Goal: Task Accomplishment & Management: Complete application form

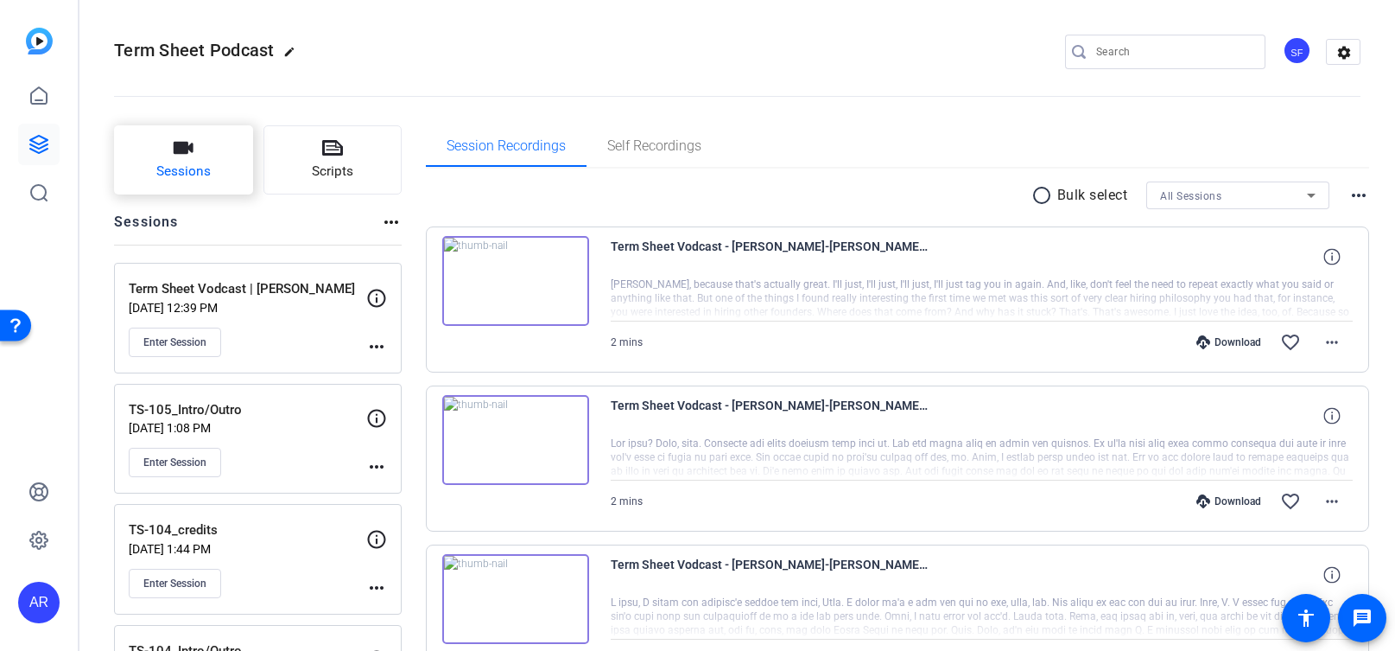
click at [211, 157] on button "Sessions" at bounding box center [183, 159] width 139 height 69
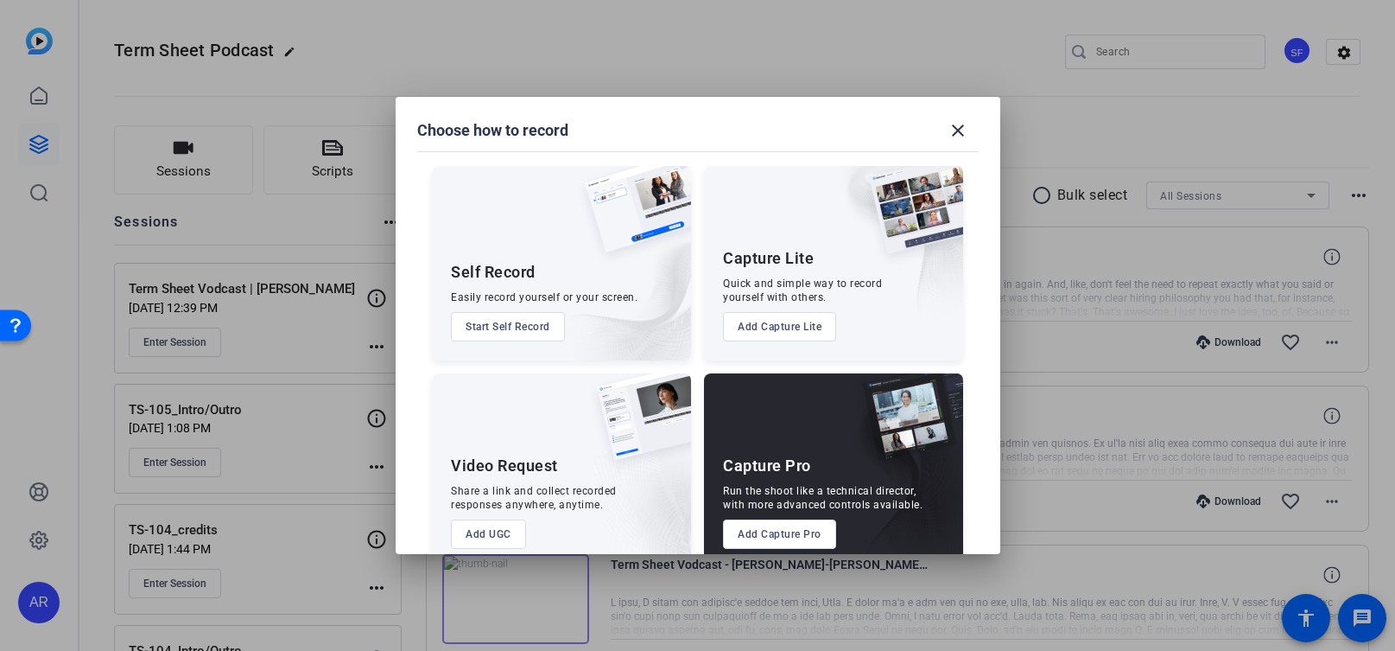
scroll to position [30, 0]
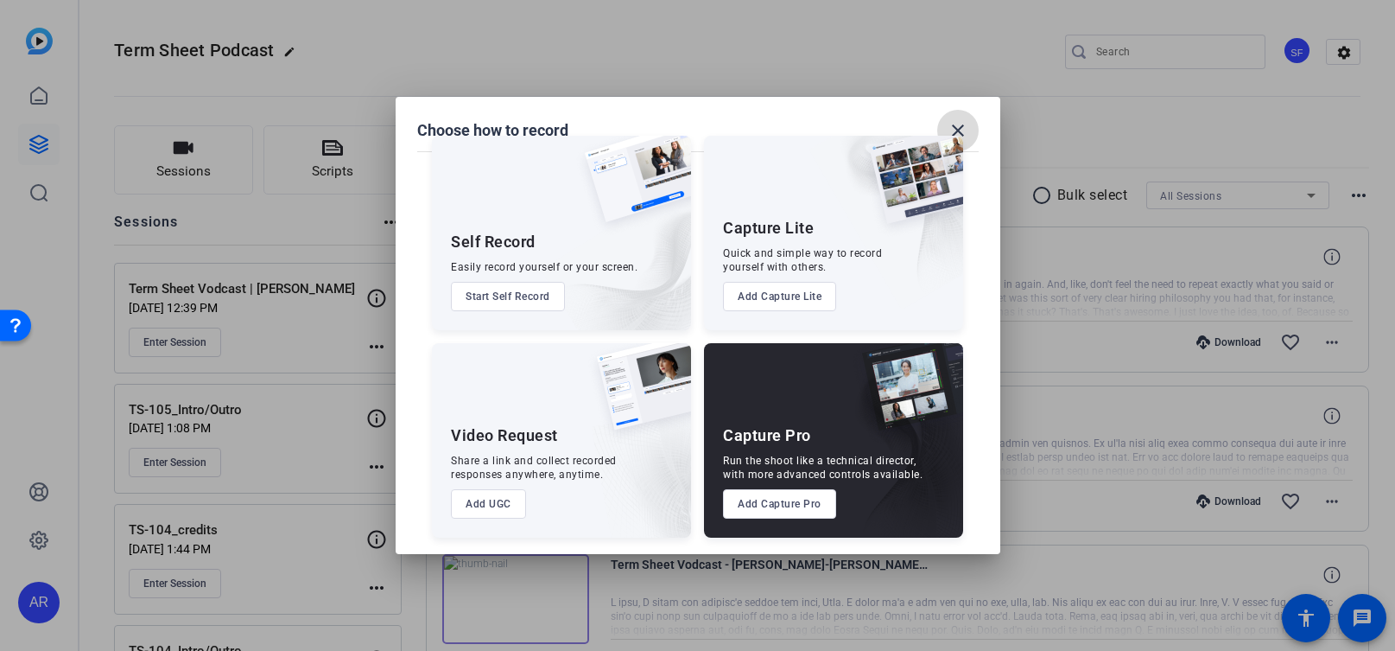
click at [968, 123] on mat-icon "close" at bounding box center [958, 130] width 21 height 21
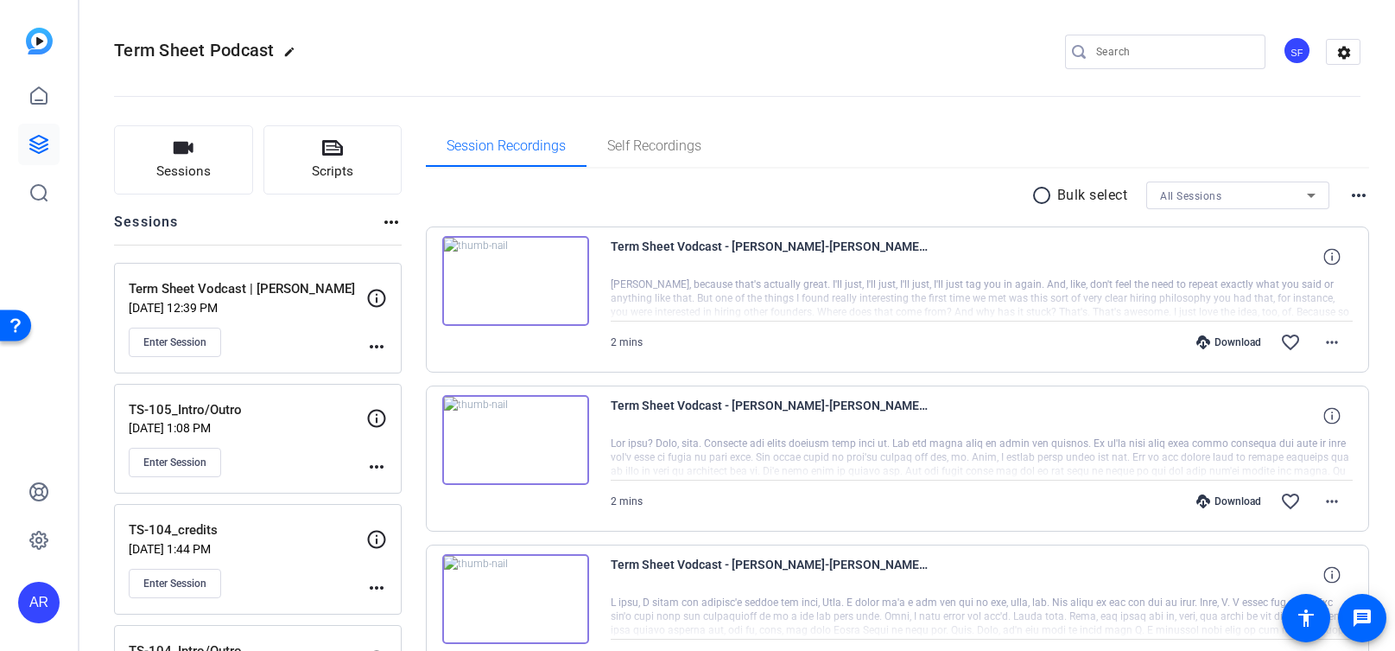
click at [376, 346] on mat-icon "more_horiz" at bounding box center [376, 346] width 21 height 21
click at [376, 346] on div at bounding box center [697, 325] width 1395 height 651
click at [200, 142] on button "Sessions" at bounding box center [183, 159] width 139 height 69
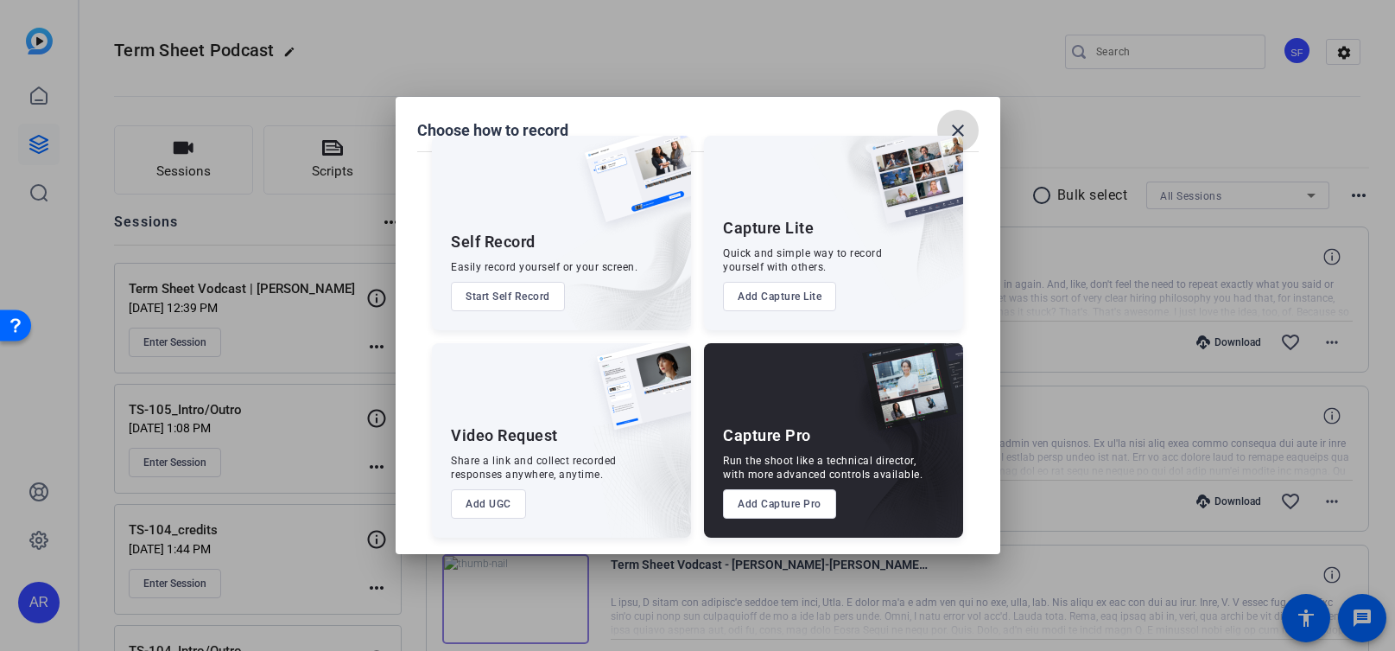
click at [966, 133] on mat-icon "close" at bounding box center [958, 130] width 21 height 21
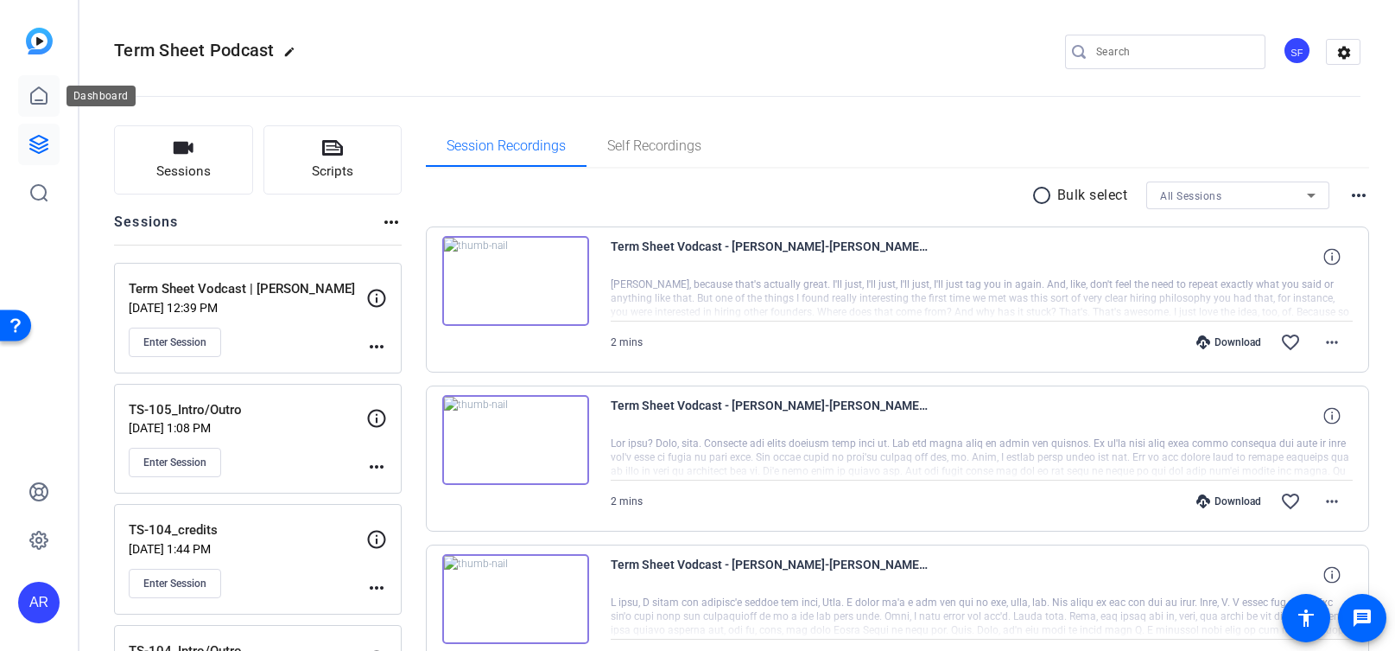
click at [35, 95] on icon at bounding box center [39, 96] width 21 height 21
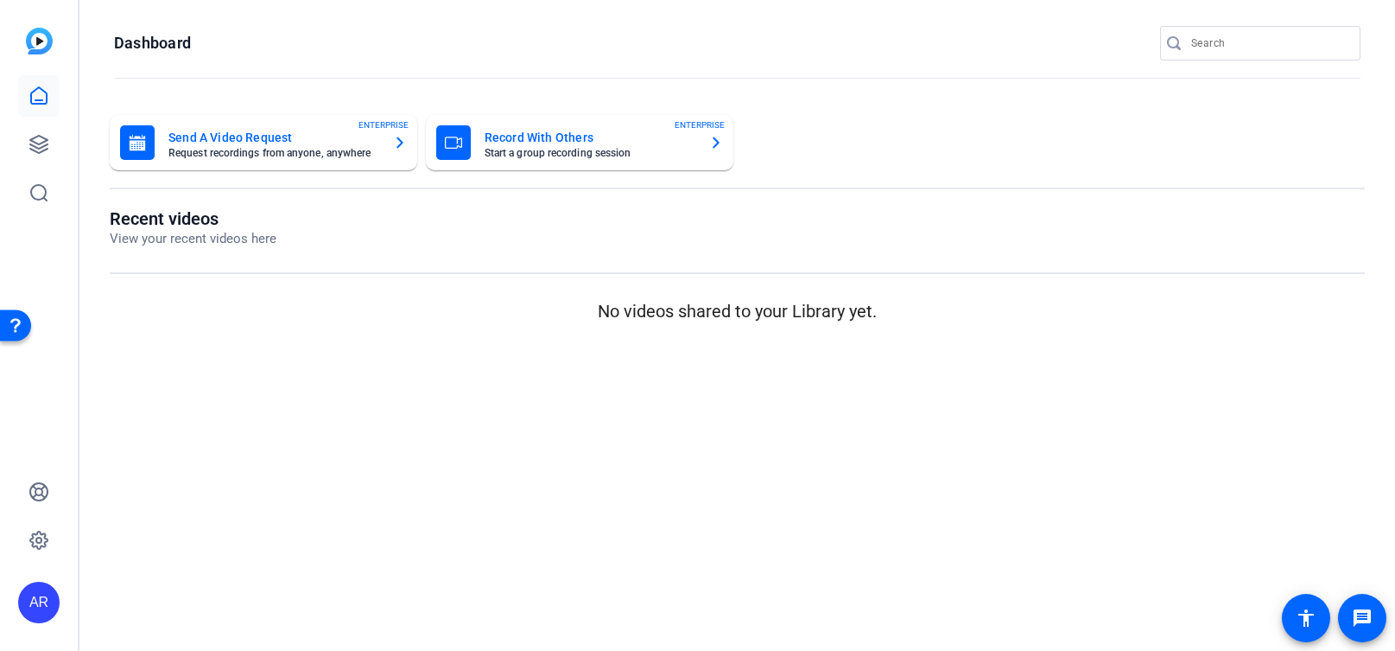
click at [581, 148] on mat-card-subtitle "Start a group recording session" at bounding box center [590, 153] width 211 height 10
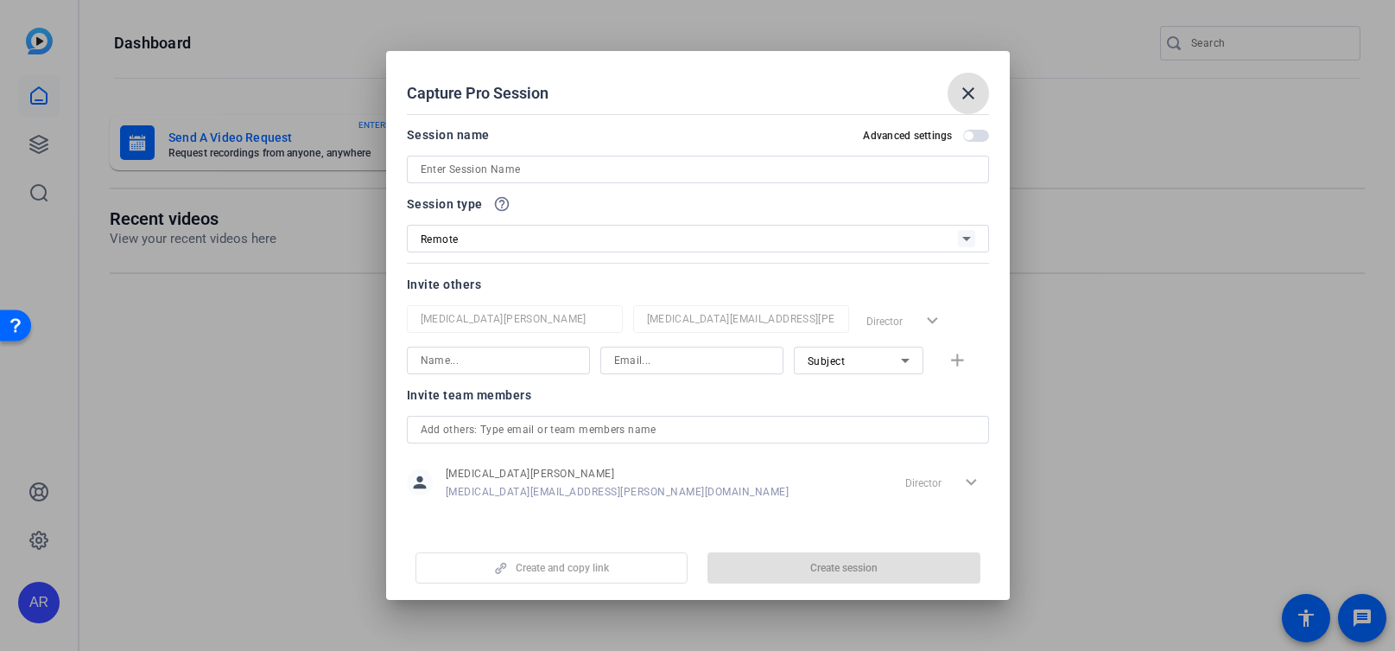
click at [558, 163] on input at bounding box center [698, 169] width 555 height 21
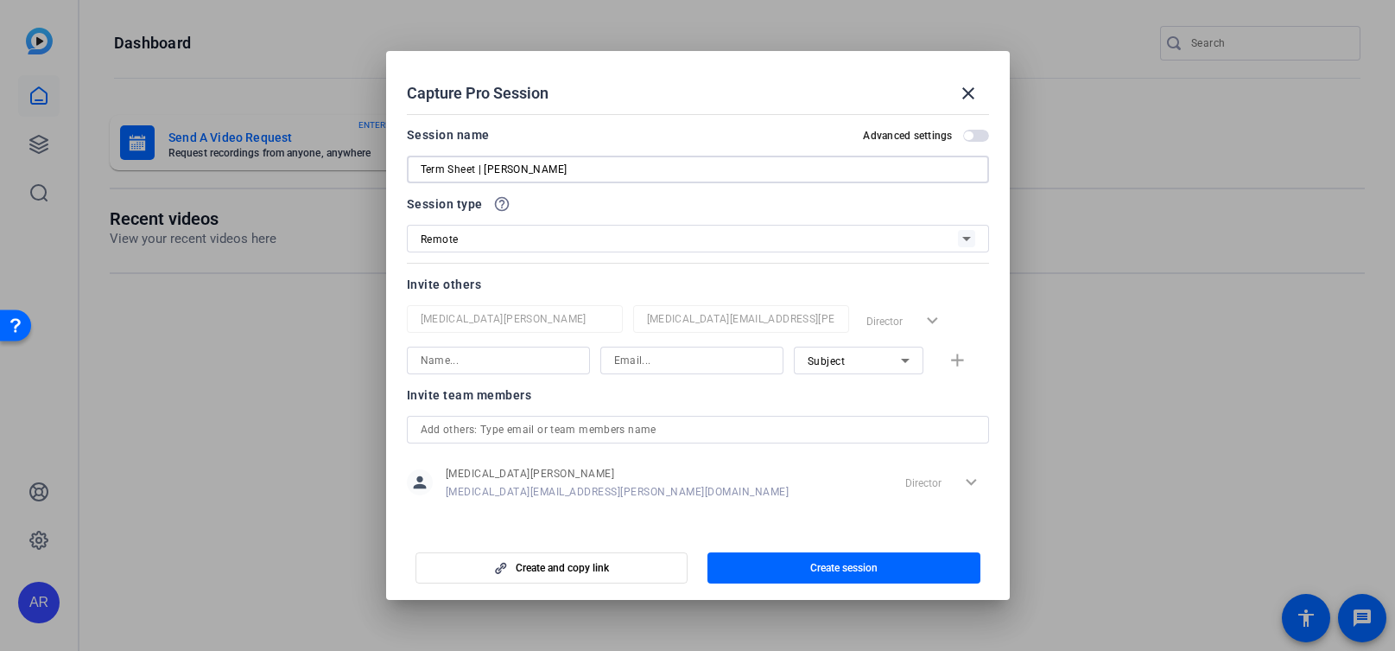
type input "Term Sheet | [PERSON_NAME]"
click at [508, 292] on div "Invite others" at bounding box center [698, 284] width 582 height 21
click at [502, 350] on input at bounding box center [499, 360] width 156 height 21
type input "[PERSON_NAME]"
click at [664, 390] on div at bounding box center [692, 383] width 183 height 19
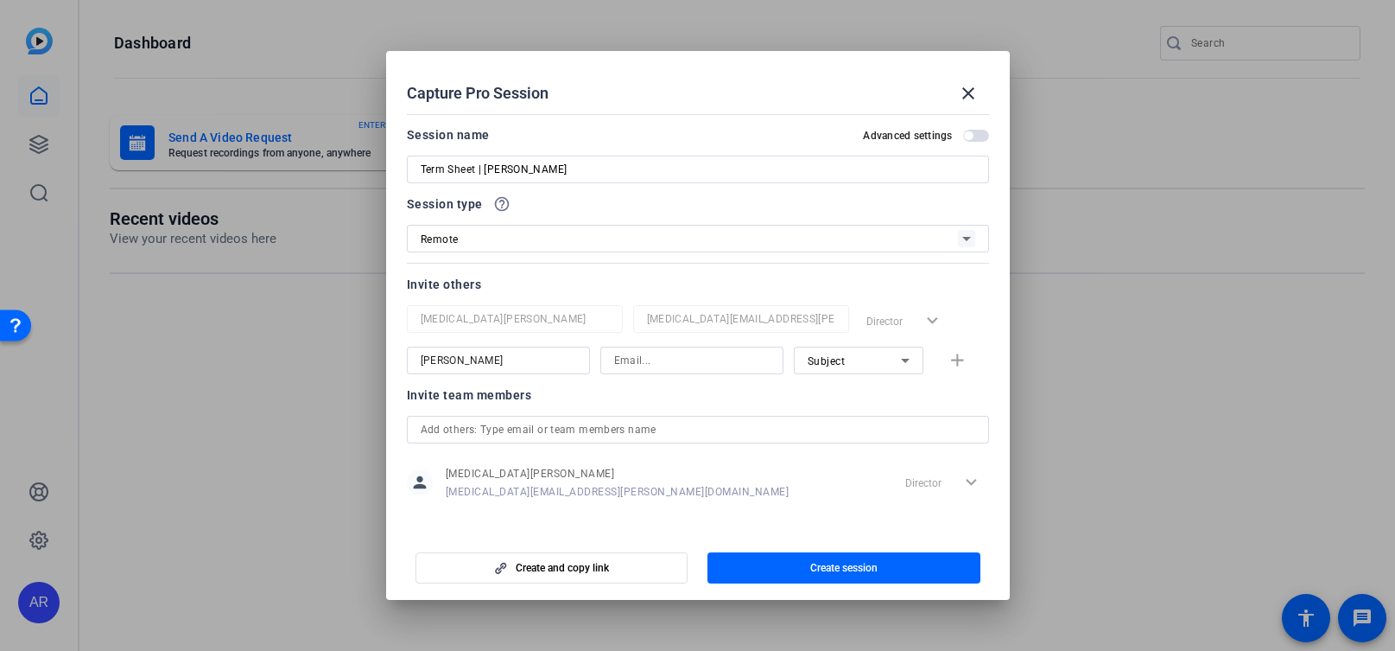
click at [664, 363] on input at bounding box center [692, 360] width 156 height 21
click at [842, 368] on div "Subject" at bounding box center [854, 361] width 93 height 22
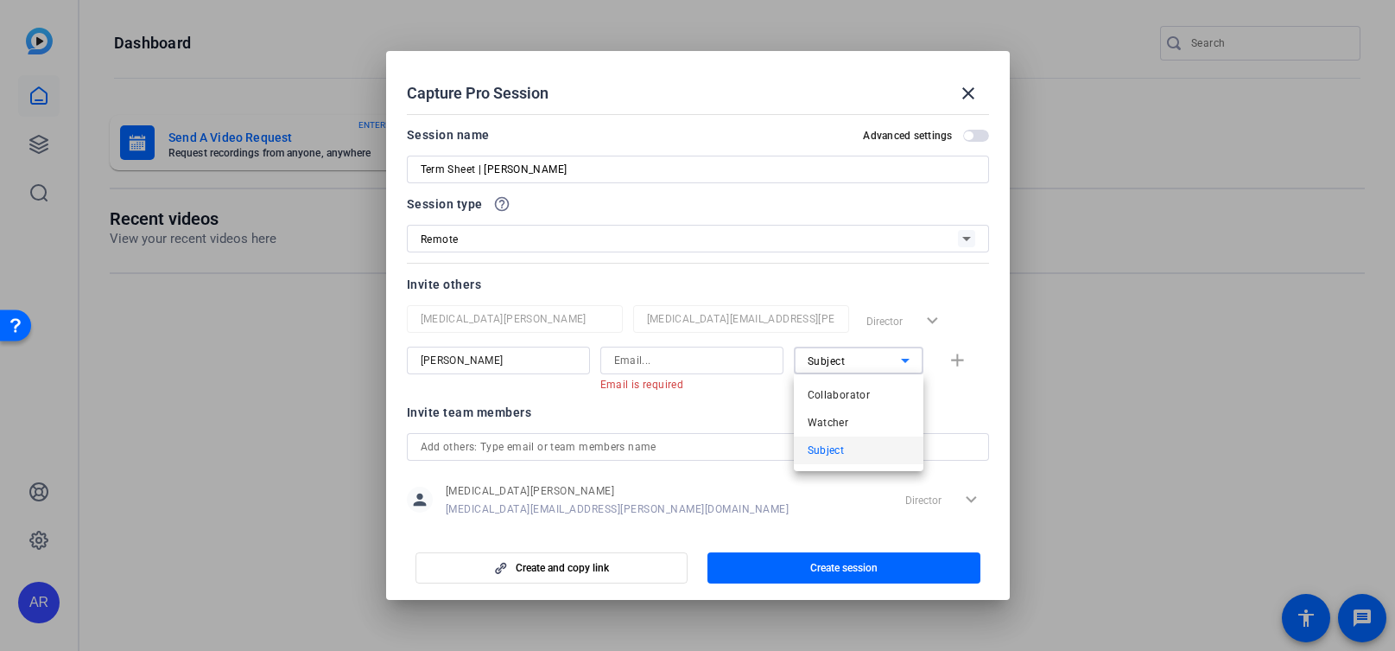
click at [715, 411] on div at bounding box center [697, 325] width 1395 height 651
click at [876, 333] on div "Director expand_more" at bounding box center [925, 320] width 130 height 31
click at [724, 359] on input at bounding box center [692, 360] width 156 height 21
type input "s"
click at [683, 359] on input at bounding box center [692, 360] width 156 height 21
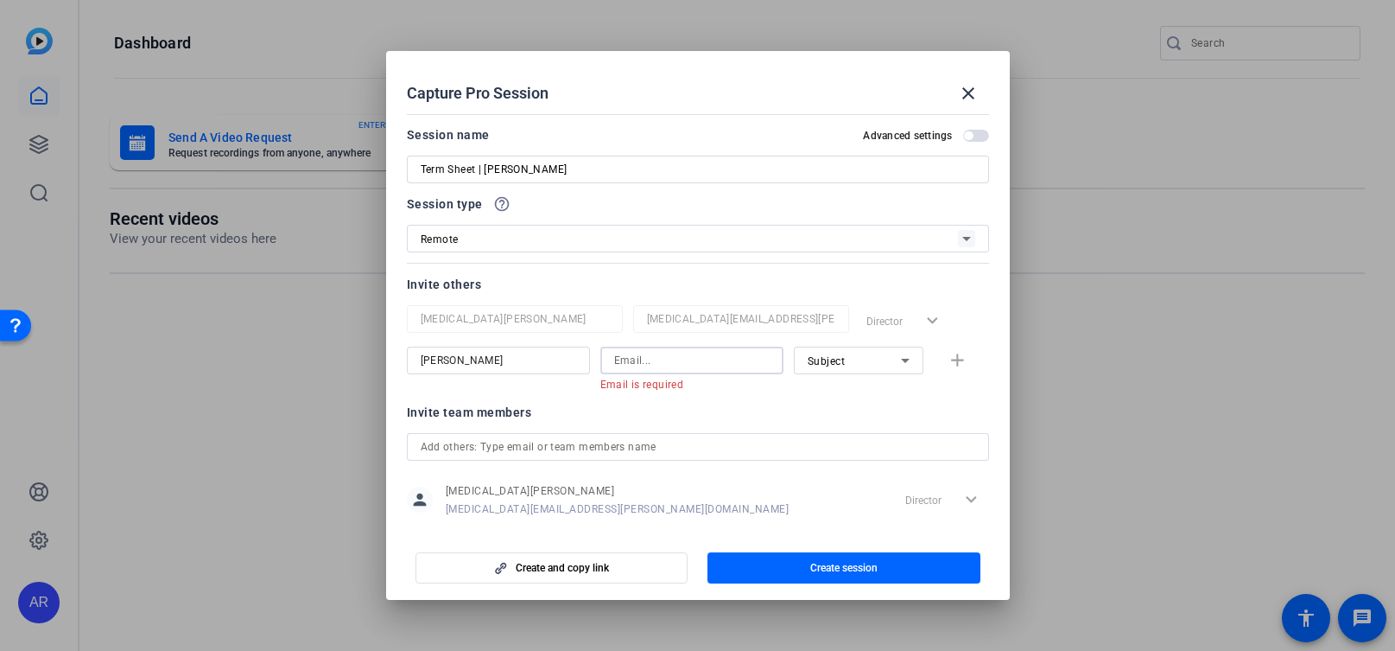
paste input "[PERSON_NAME][EMAIL_ADDRESS][PERSON_NAME][DOMAIN_NAME]"
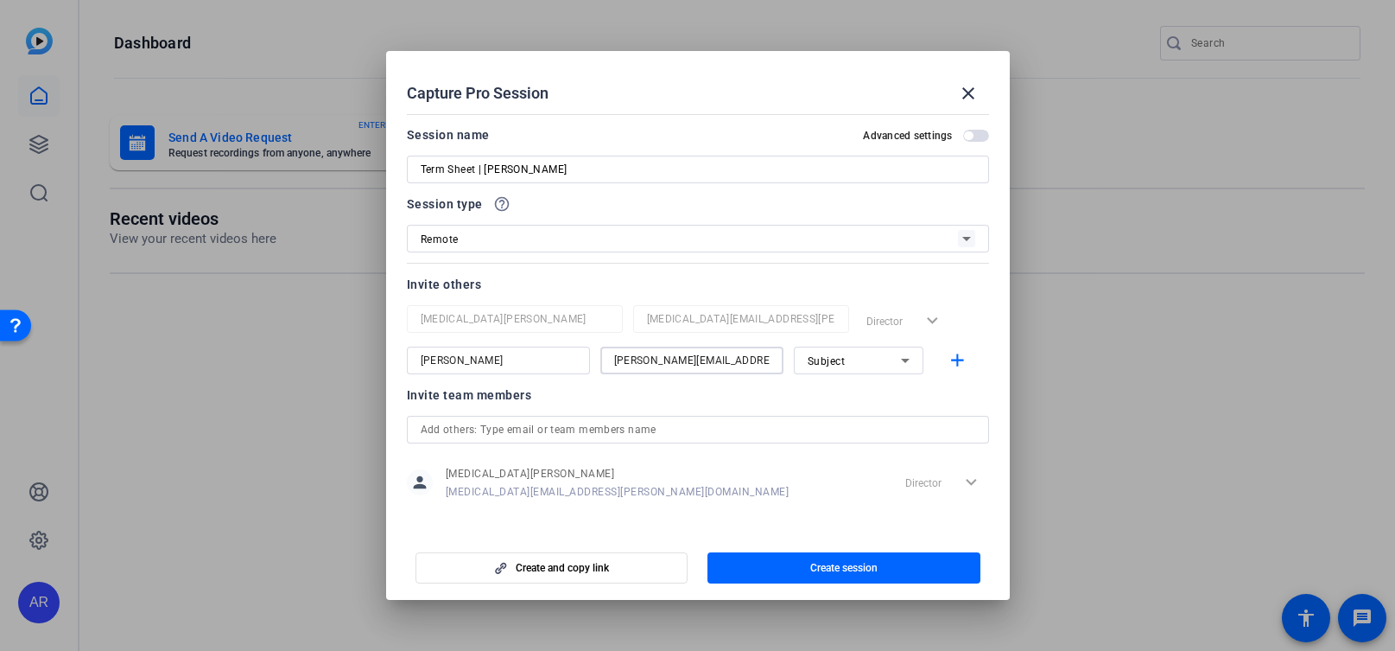
type input "[PERSON_NAME][EMAIL_ADDRESS][PERSON_NAME][DOMAIN_NAME]"
click at [848, 366] on div "Subject" at bounding box center [854, 361] width 93 height 22
click at [857, 427] on mat-option "Watcher" at bounding box center [859, 423] width 130 height 28
click at [904, 362] on icon at bounding box center [905, 360] width 21 height 21
click at [741, 493] on div at bounding box center [697, 325] width 1395 height 651
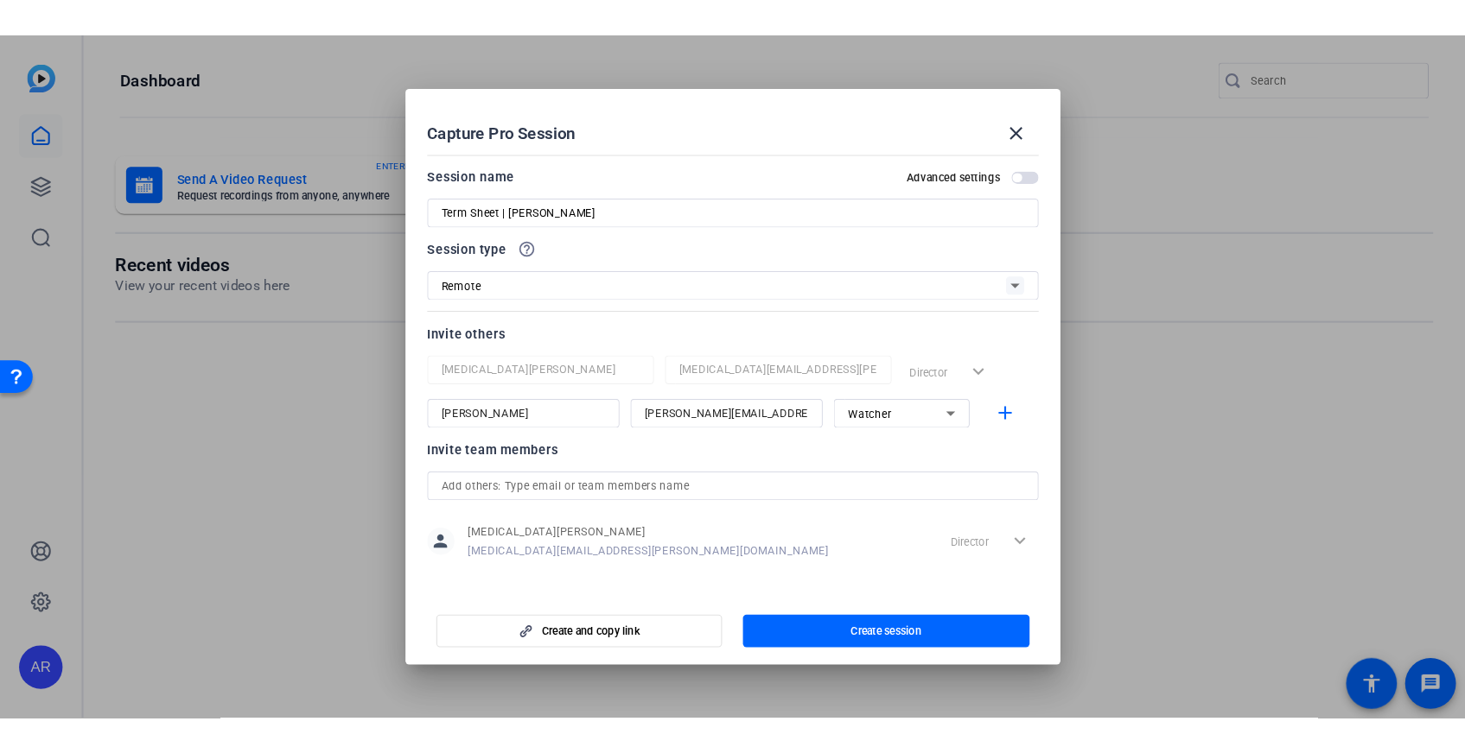
scroll to position [10, 0]
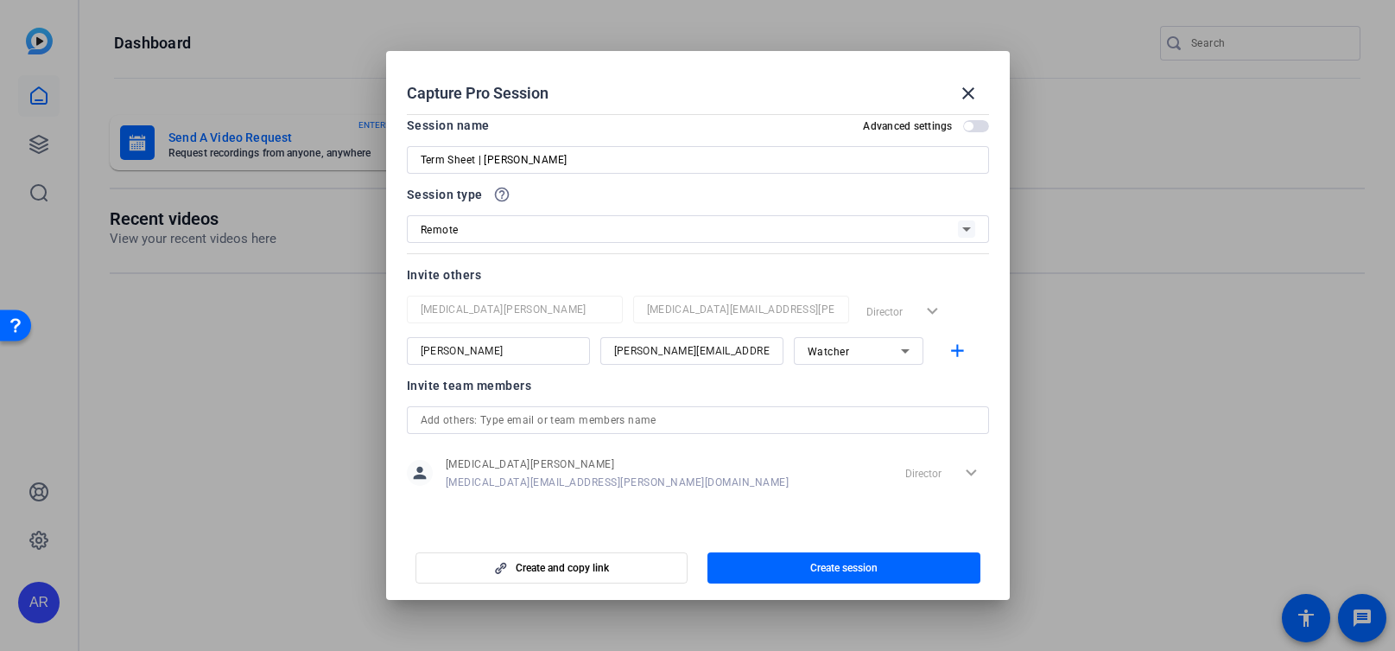
click at [934, 487] on div "Director expand_more" at bounding box center [944, 472] width 91 height 31
click at [963, 476] on div "Director expand_more" at bounding box center [944, 472] width 91 height 31
click at [969, 474] on div "Director expand_more" at bounding box center [944, 472] width 91 height 31
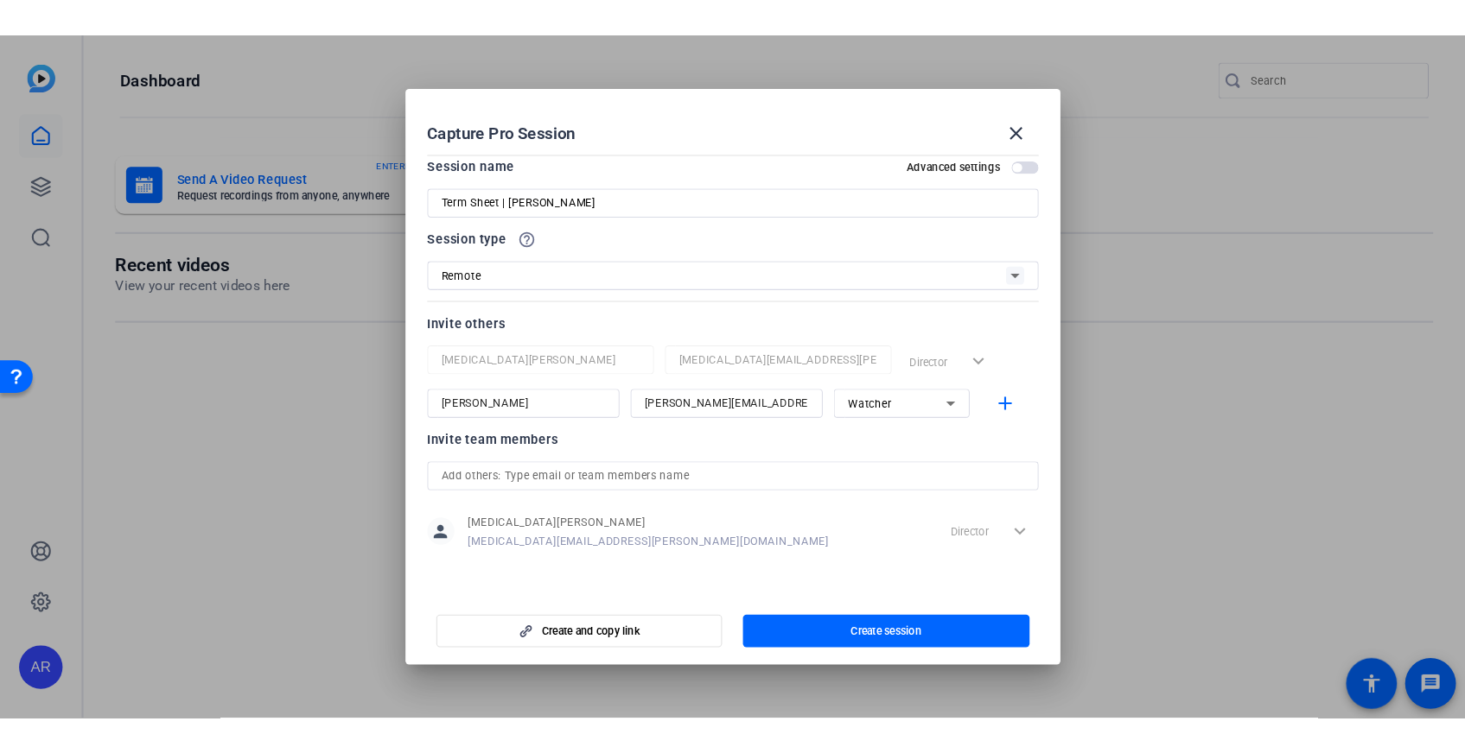
scroll to position [0, 0]
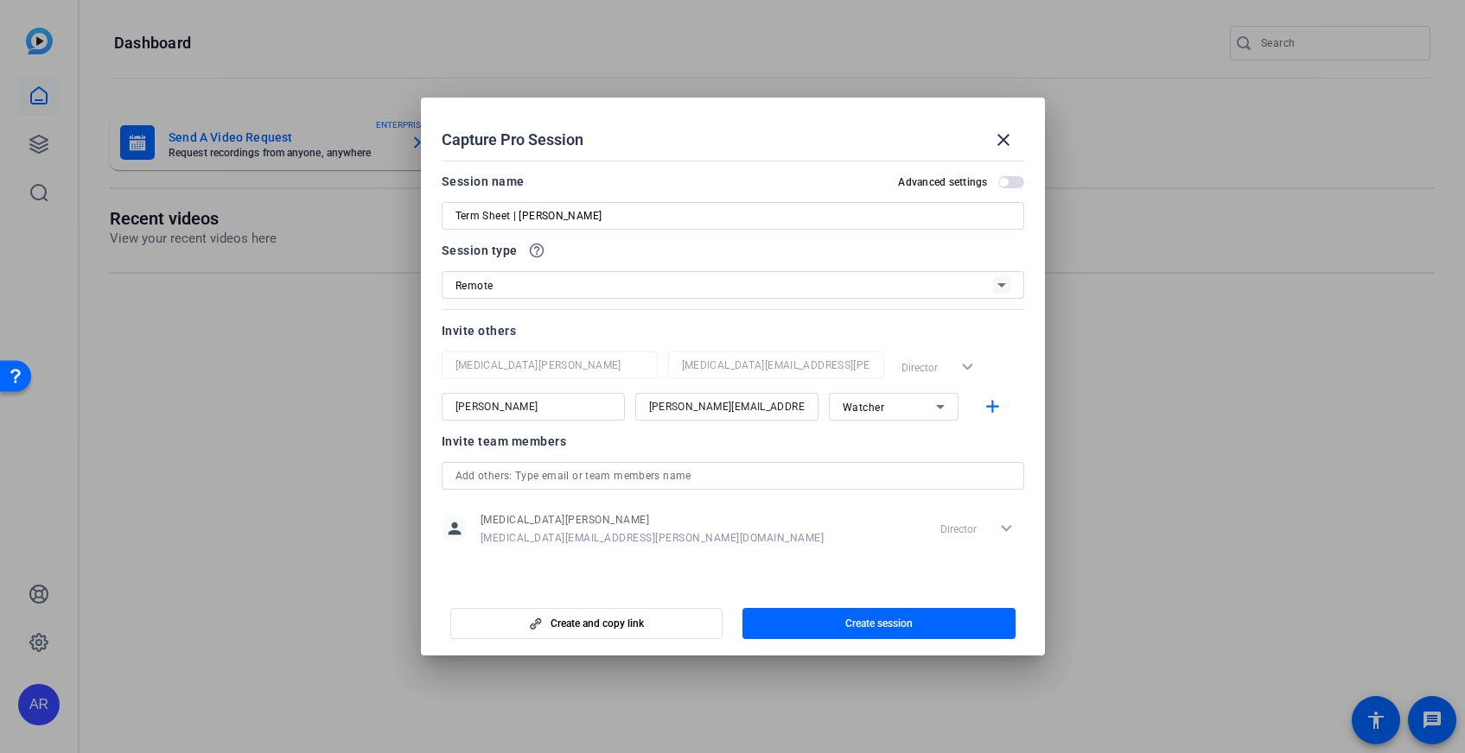
click at [1009, 176] on span "button" at bounding box center [1011, 182] width 26 height 12
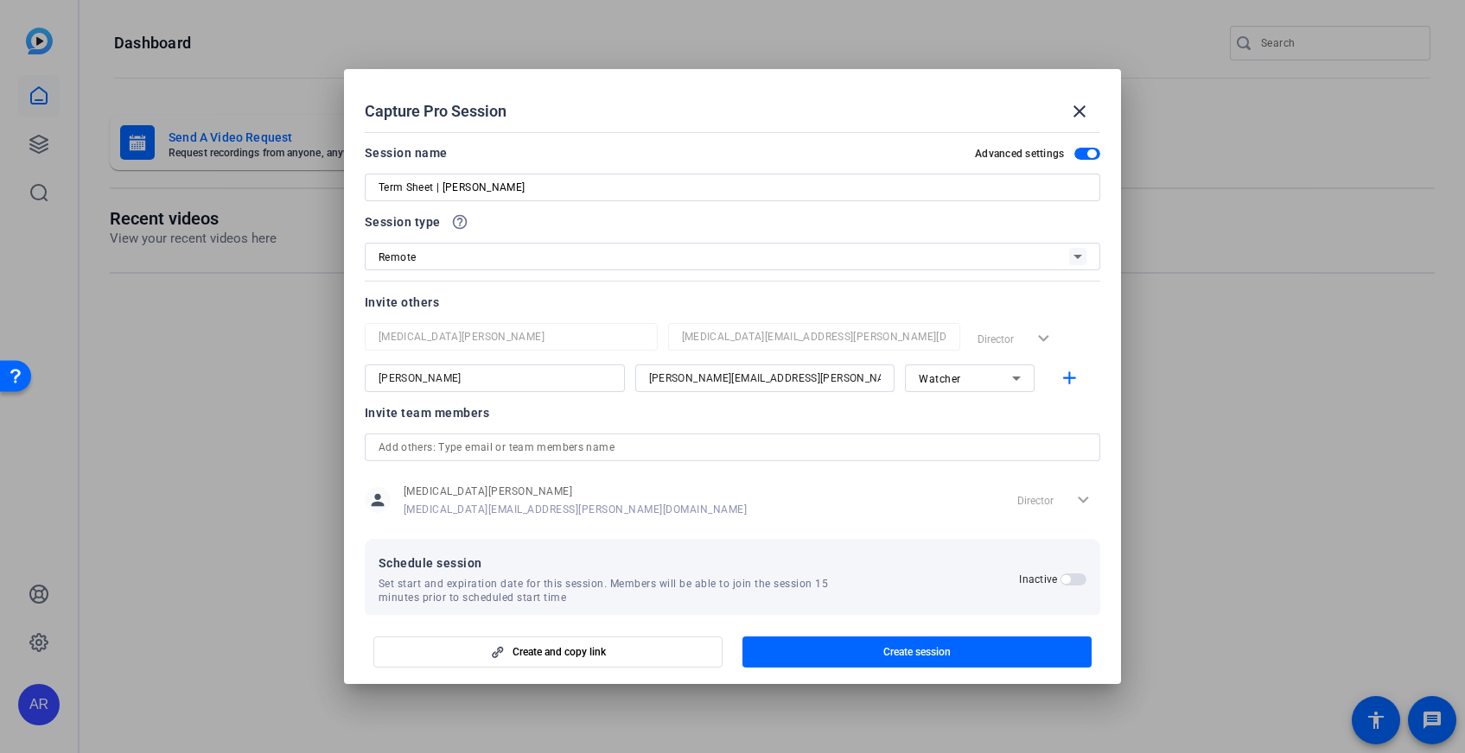
scroll to position [22, 0]
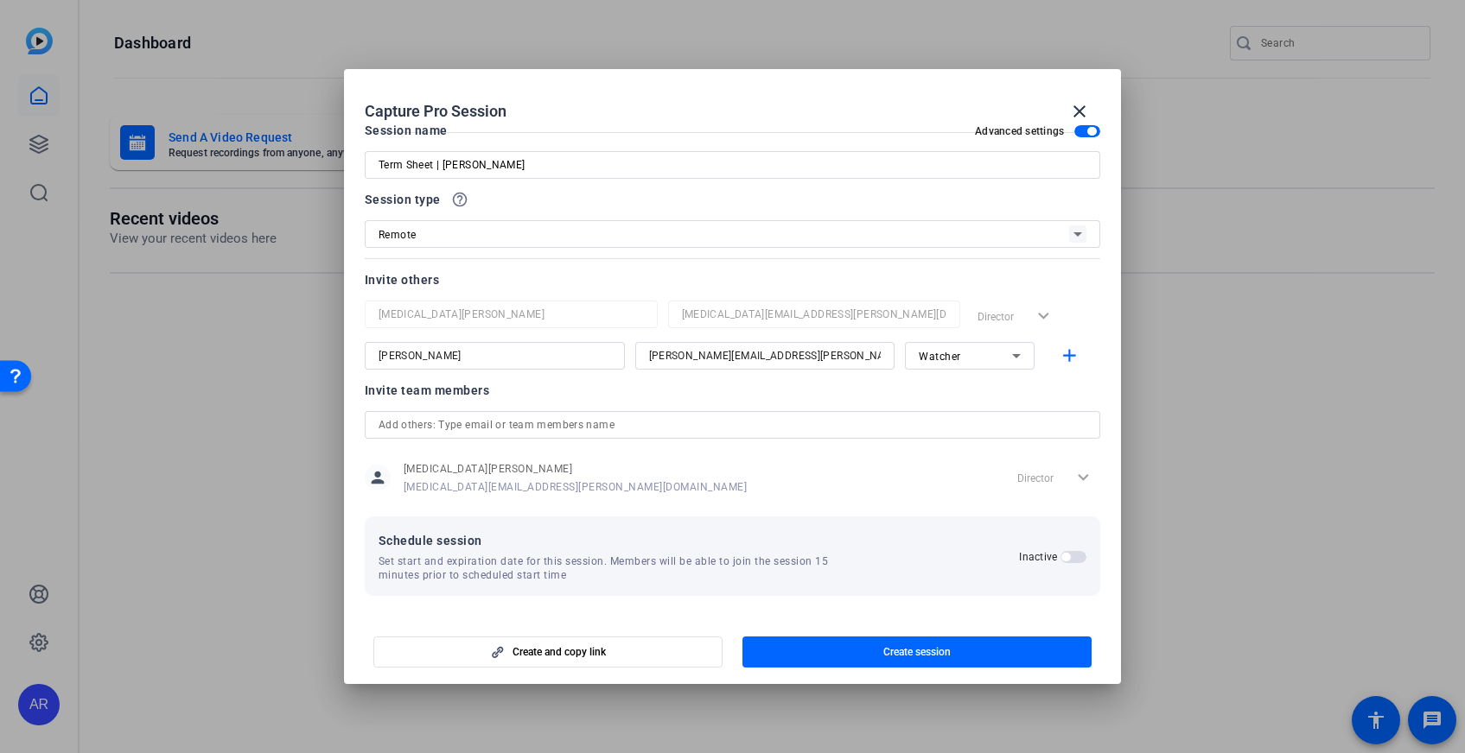
click at [883, 416] on input "text" at bounding box center [732, 425] width 709 height 21
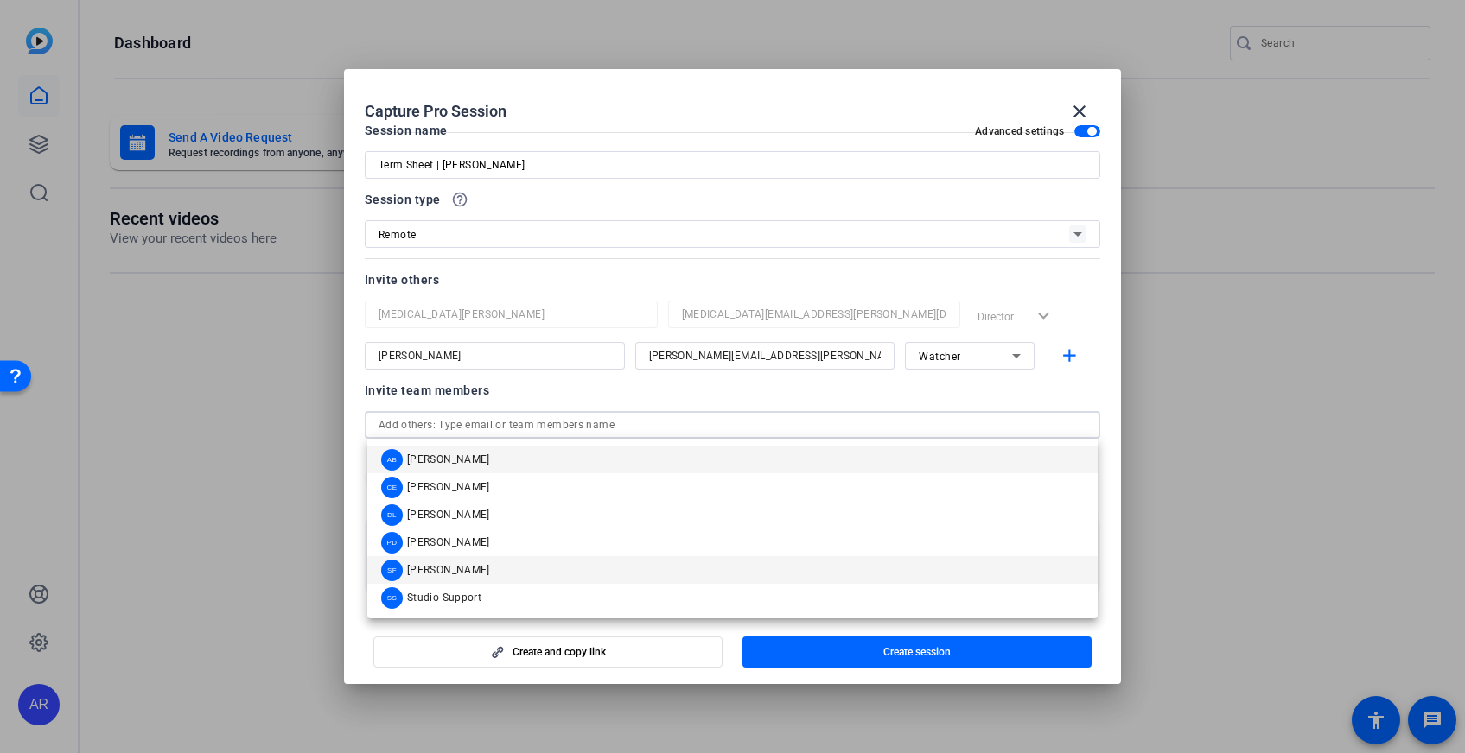
click at [504, 575] on mat-option "SF [PERSON_NAME]" at bounding box center [732, 570] width 730 height 28
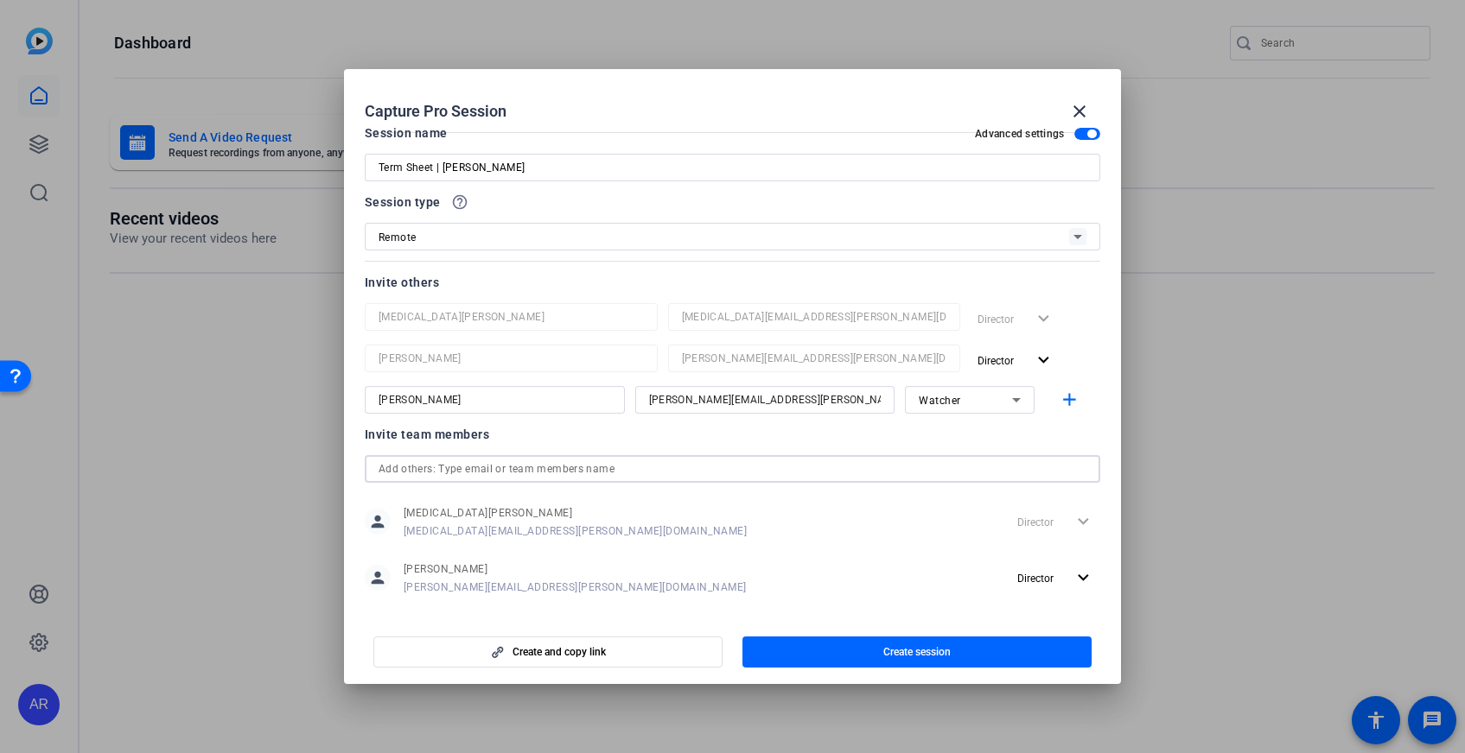
scroll to position [14, 0]
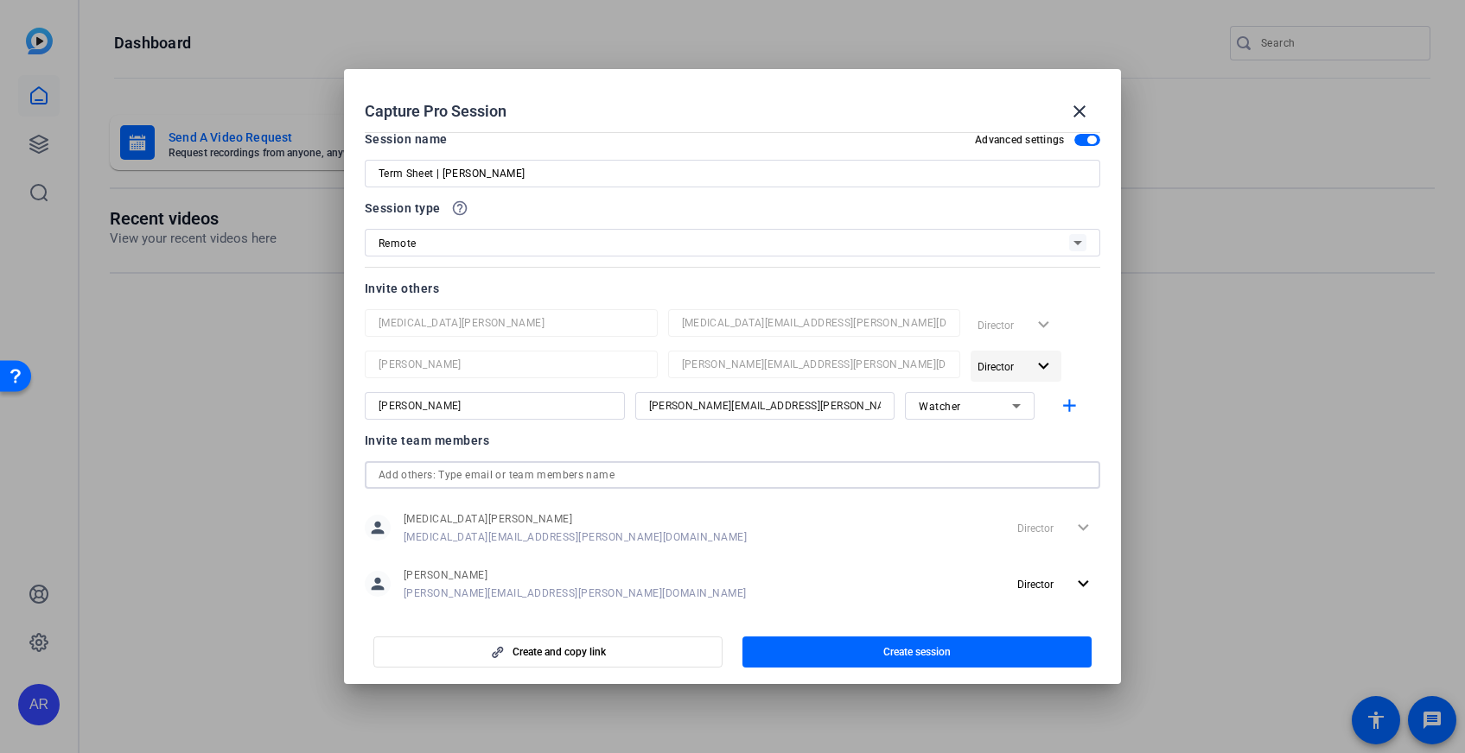
click at [1039, 371] on mat-icon "expand_more" at bounding box center [1044, 367] width 22 height 22
click at [1077, 353] on div at bounding box center [732, 376] width 1465 height 753
click at [382, 363] on div "[MEDICAL_DATA][PERSON_NAME] [MEDICAL_DATA][EMAIL_ADDRESS][PERSON_NAME][DOMAIN_N…" at bounding box center [733, 364] width 736 height 111
type input "L"
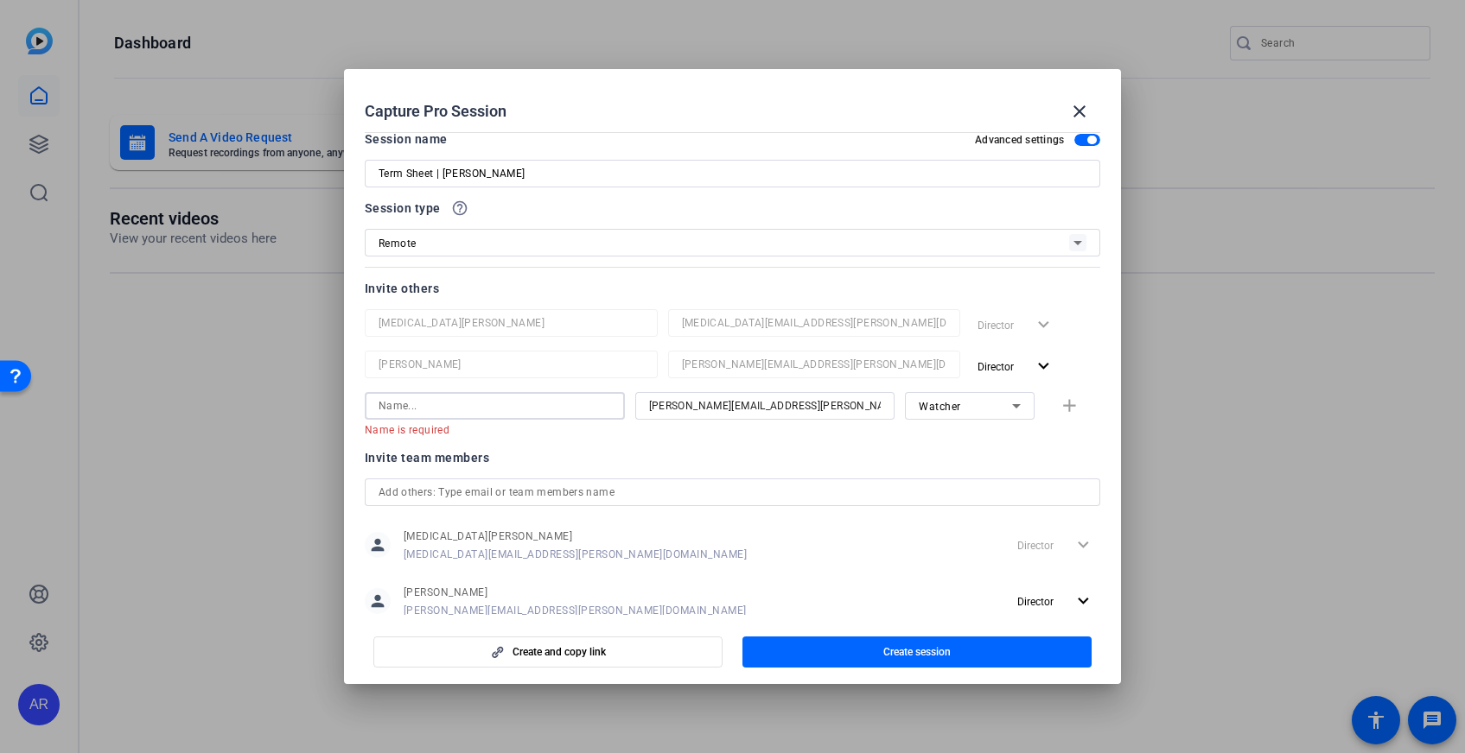
click at [518, 502] on input "text" at bounding box center [732, 492] width 709 height 21
type input "L"
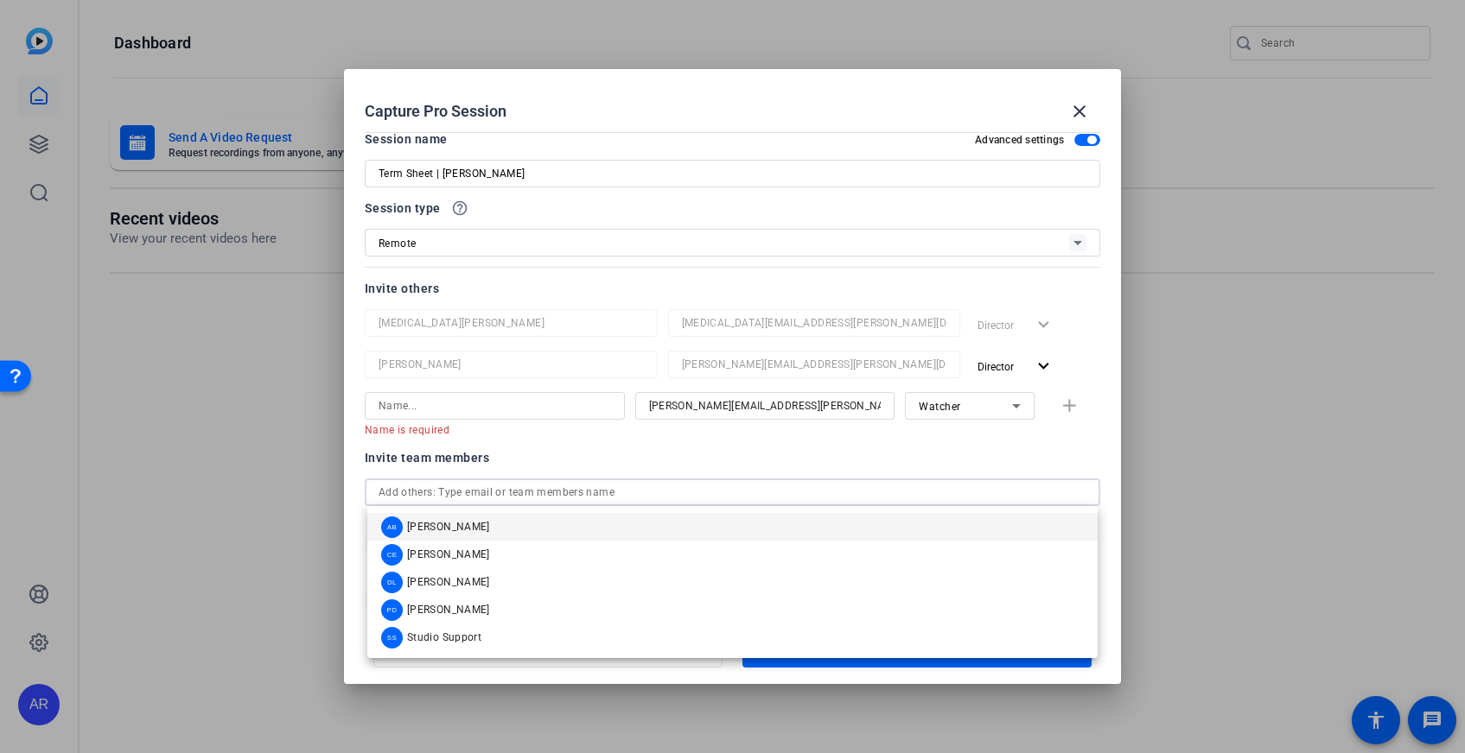
click at [591, 452] on div "Invite team members" at bounding box center [733, 458] width 736 height 21
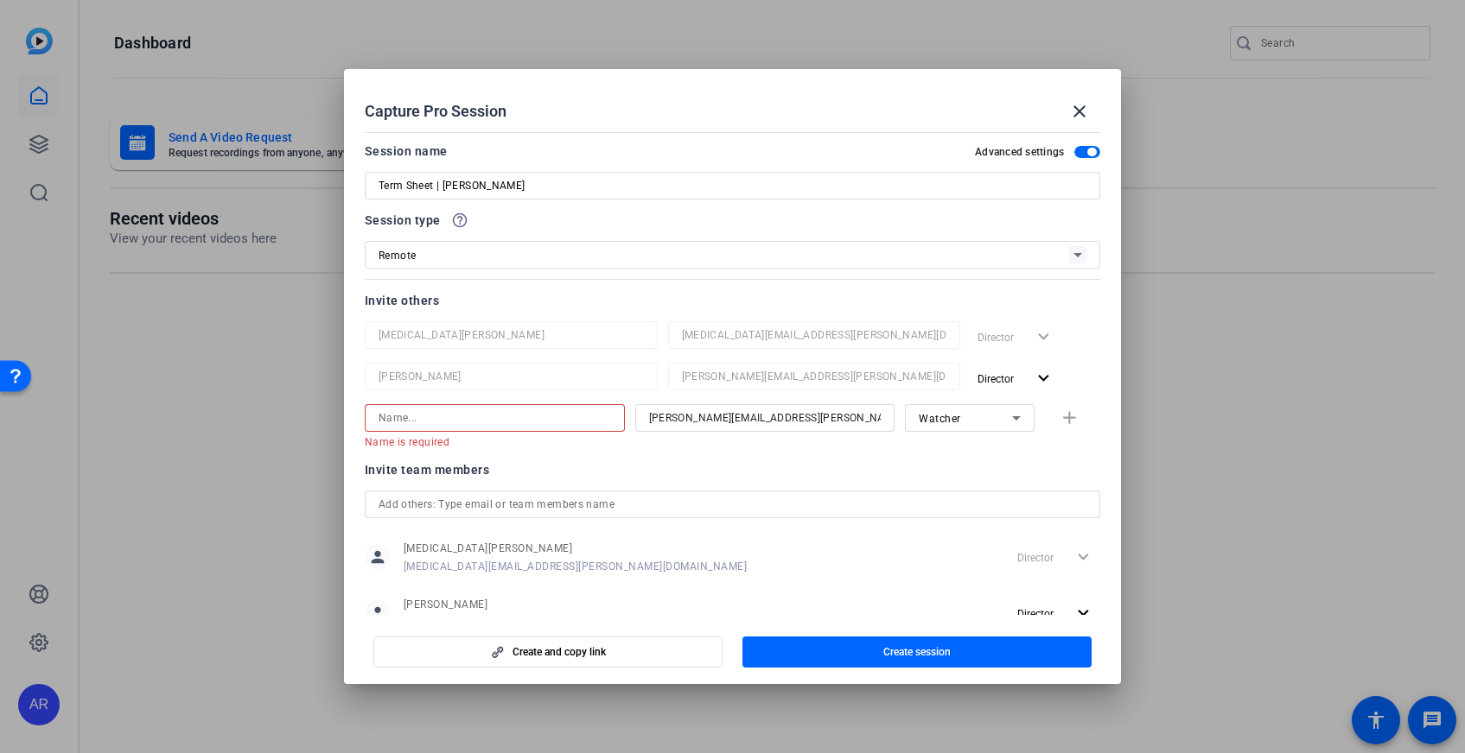
scroll to position [3, 0]
click at [806, 411] on input "[PERSON_NAME][EMAIL_ADDRESS][PERSON_NAME][DOMAIN_NAME]" at bounding box center [765, 416] width 232 height 21
drag, startPoint x: 824, startPoint y: 424, endPoint x: 615, endPoint y: 406, distance: 209.9
click at [615, 406] on div "Name is required [PERSON_NAME][EMAIL_ADDRESS][PERSON_NAME][DOMAIN_NAME] Watcher…" at bounding box center [733, 425] width 736 height 45
paste input "meera@redpoint"
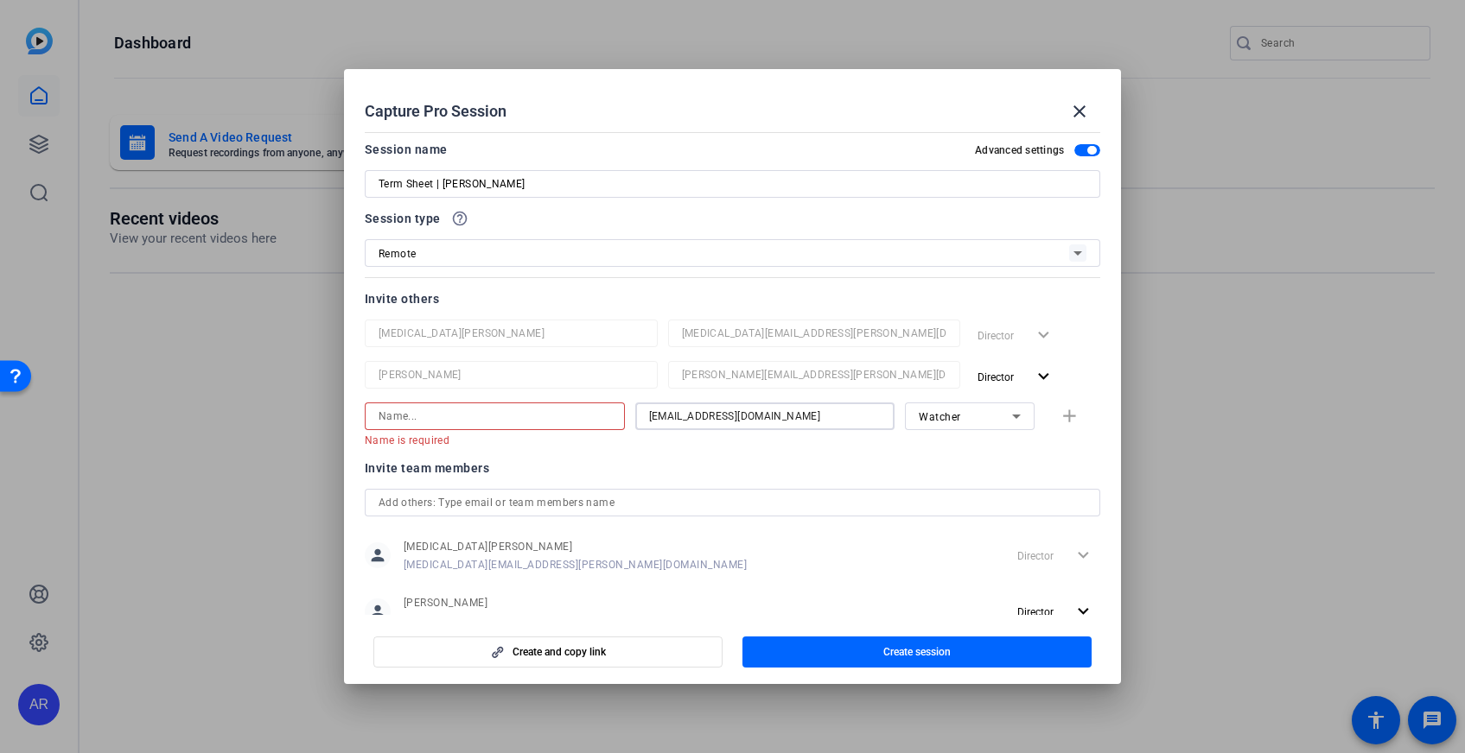
type input "[EMAIL_ADDRESS][DOMAIN_NAME]"
click at [547, 413] on input at bounding box center [494, 416] width 232 height 21
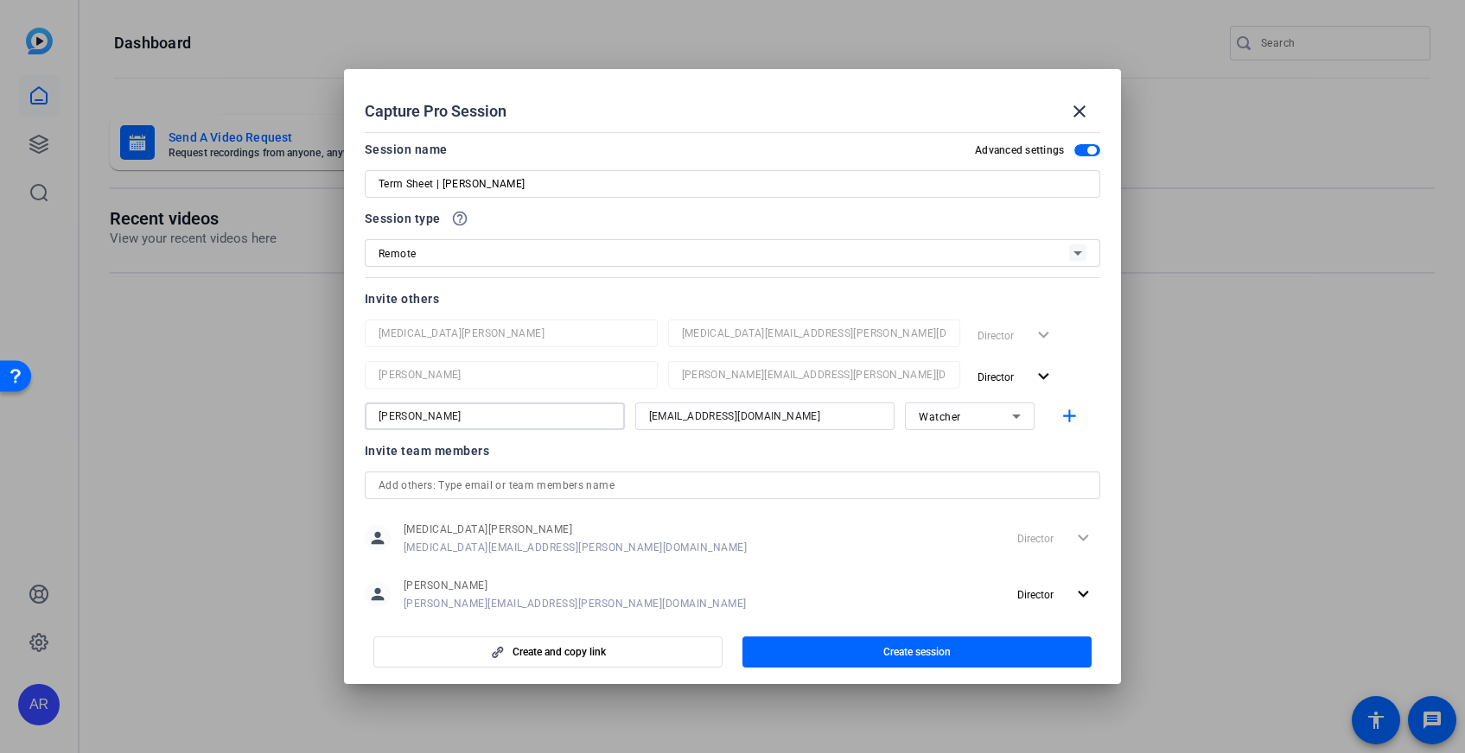
type input "[PERSON_NAME]"
click at [1013, 418] on icon at bounding box center [1016, 417] width 9 height 4
click at [969, 507] on mat-option "Subject" at bounding box center [967, 507] width 130 height 28
click at [1076, 413] on mat-icon "add" at bounding box center [1069, 417] width 22 height 22
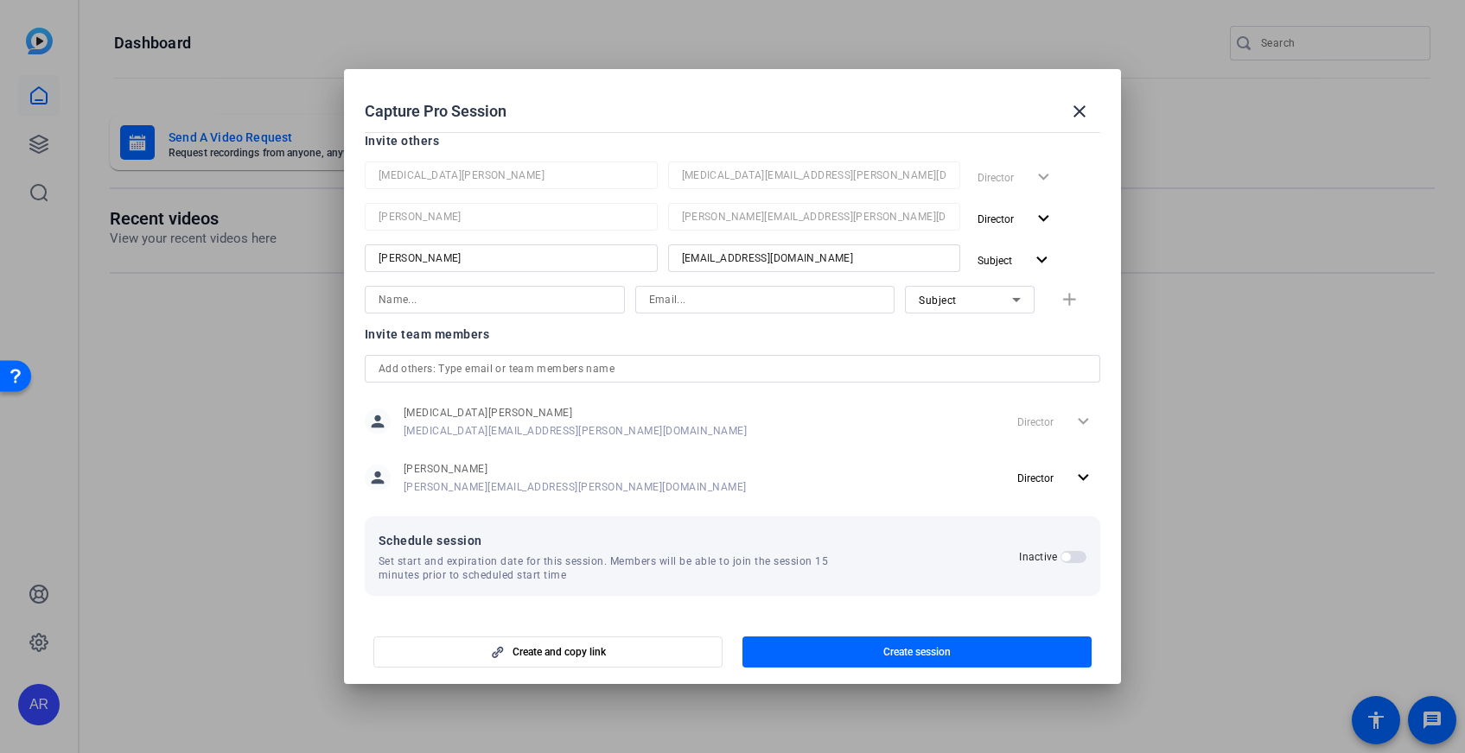
scroll to position [156, 0]
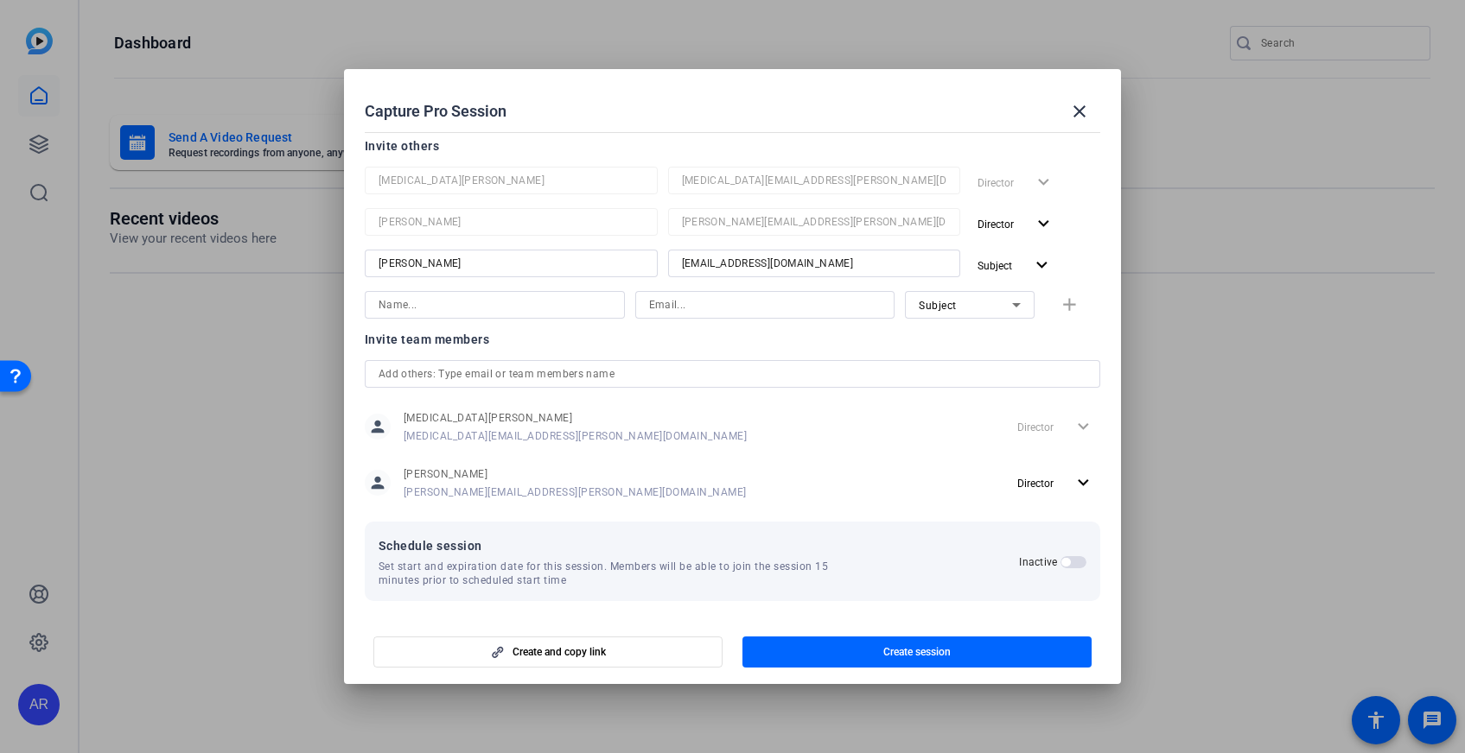
click at [702, 369] on input "text" at bounding box center [732, 374] width 709 height 21
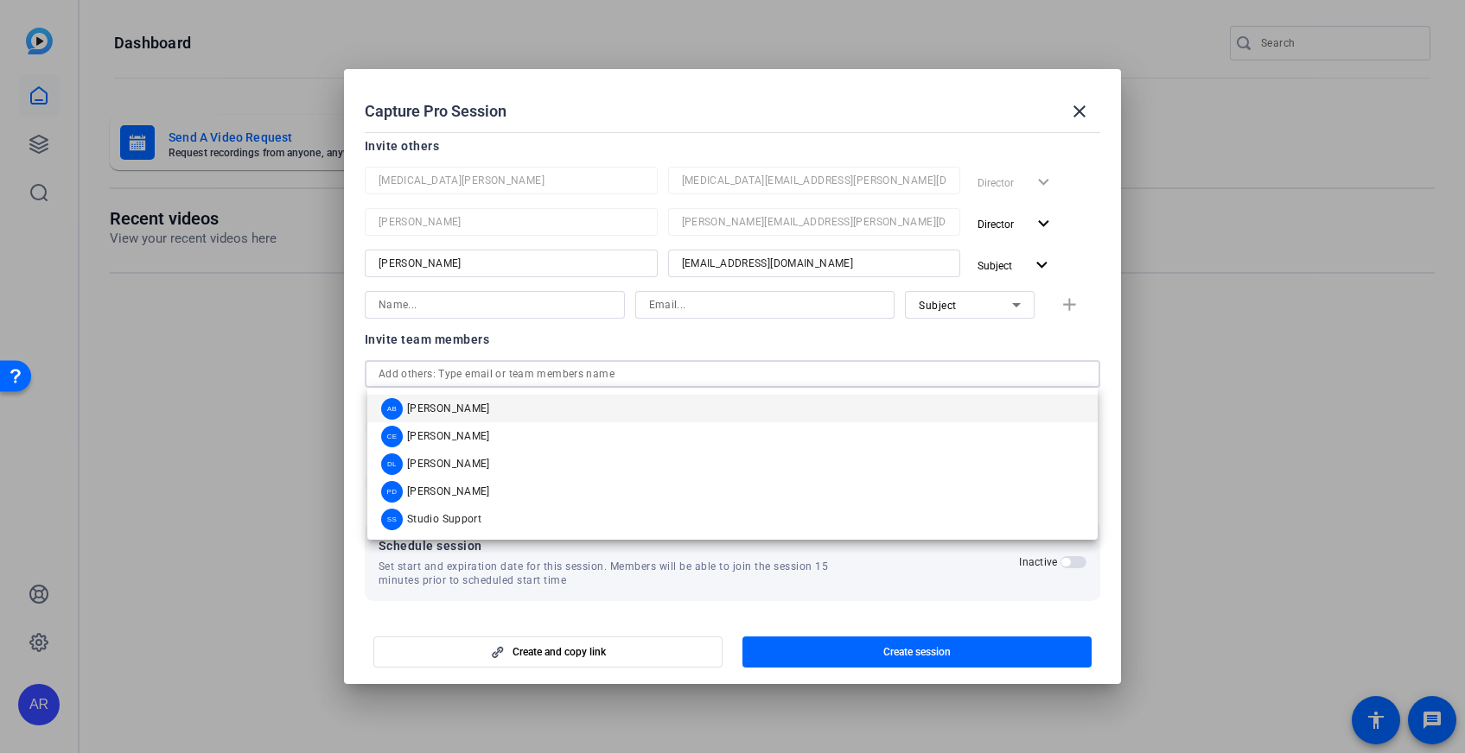
click at [469, 376] on input "text" at bounding box center [732, 374] width 709 height 21
paste input "[PERSON_NAME][EMAIL_ADDRESS][PERSON_NAME][DOMAIN_NAME]"
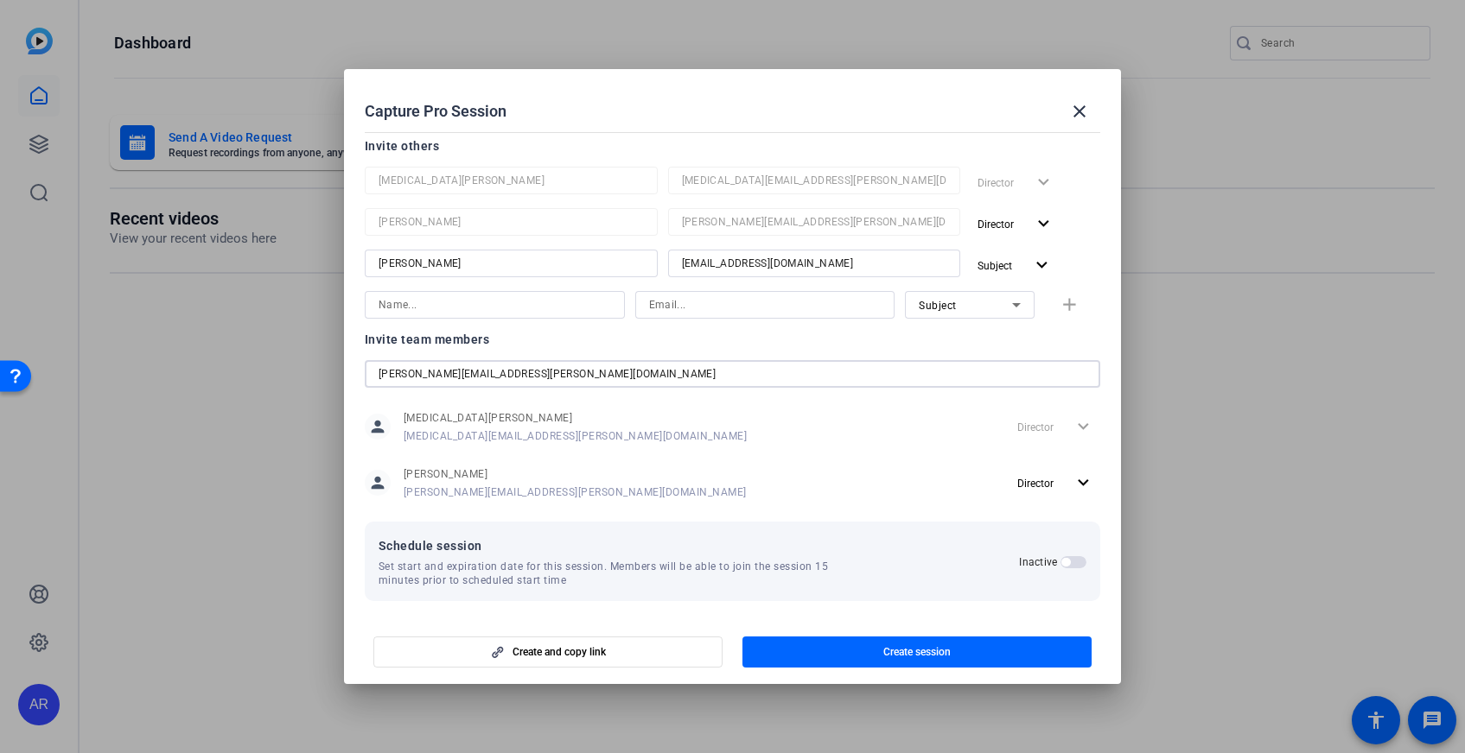
click at [534, 376] on input "[PERSON_NAME][EMAIL_ADDRESS][PERSON_NAME][DOMAIN_NAME]" at bounding box center [732, 374] width 709 height 21
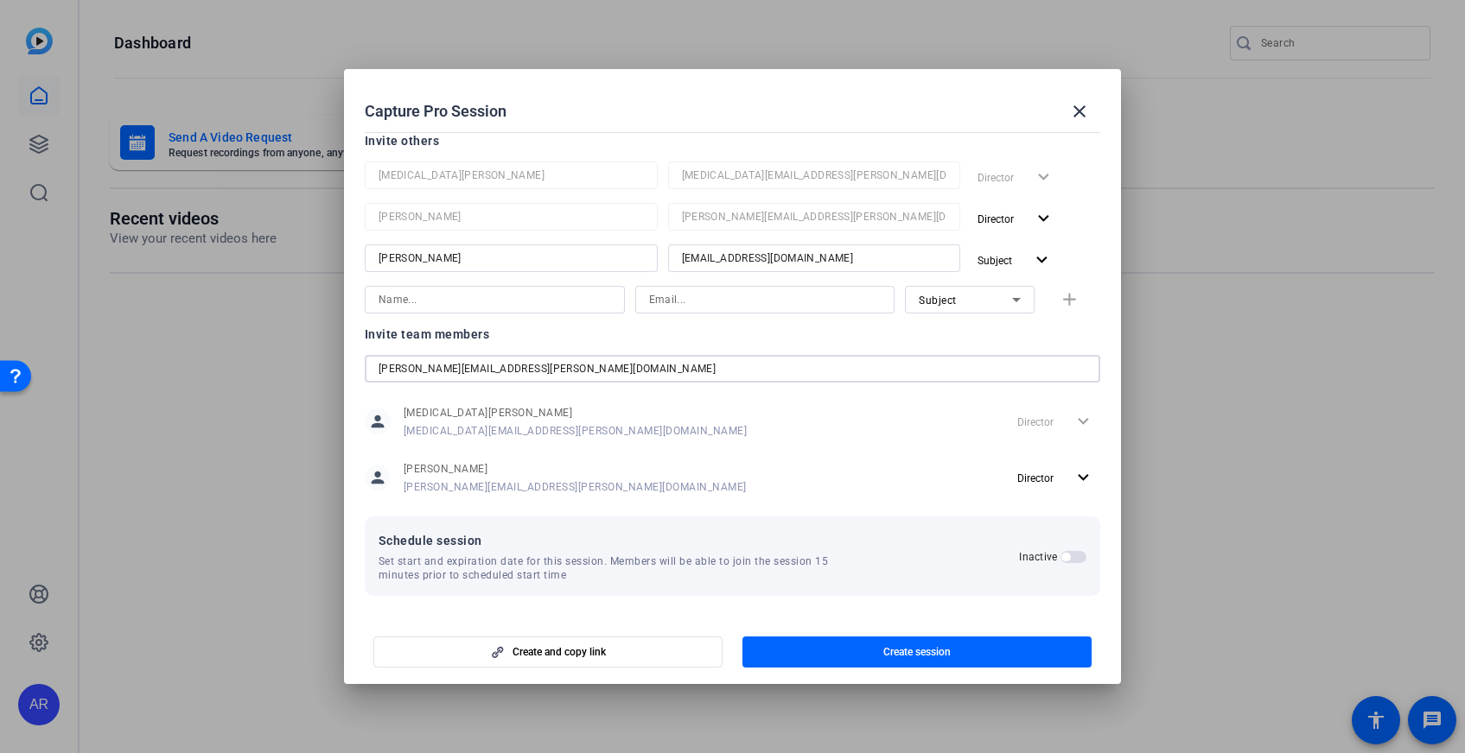
click at [613, 371] on input "[PERSON_NAME][EMAIL_ADDRESS][PERSON_NAME][DOMAIN_NAME]" at bounding box center [732, 369] width 709 height 21
type input "[PERSON_NAME][EMAIL_ADDRESS][PERSON_NAME][DOMAIN_NAME]"
drag, startPoint x: 556, startPoint y: 376, endPoint x: 520, endPoint y: 344, distance: 47.7
click at [522, 347] on div "Invite team members [PERSON_NAME][EMAIL_ADDRESS][PERSON_NAME][DOMAIN_NAME] pers…" at bounding box center [733, 420] width 736 height 193
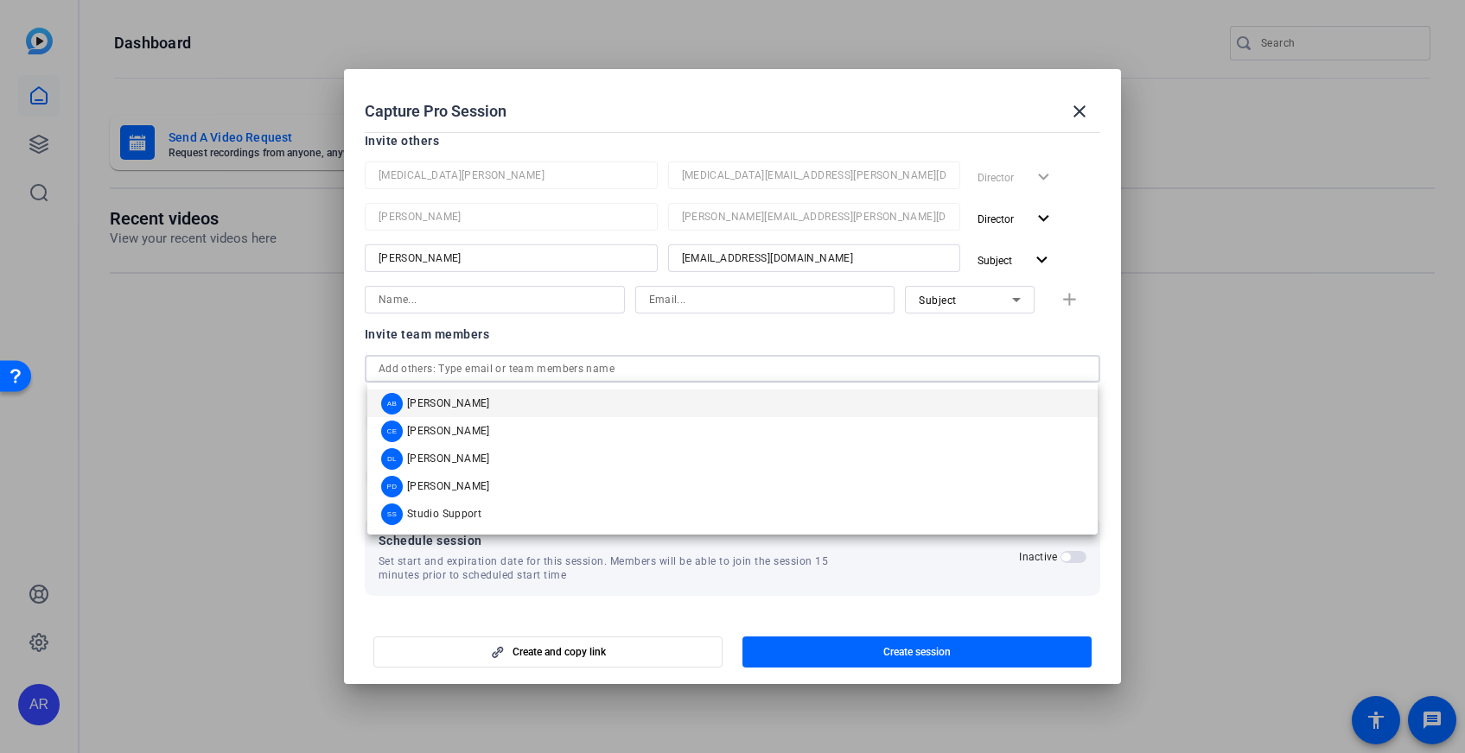
click at [516, 302] on input at bounding box center [494, 299] width 232 height 21
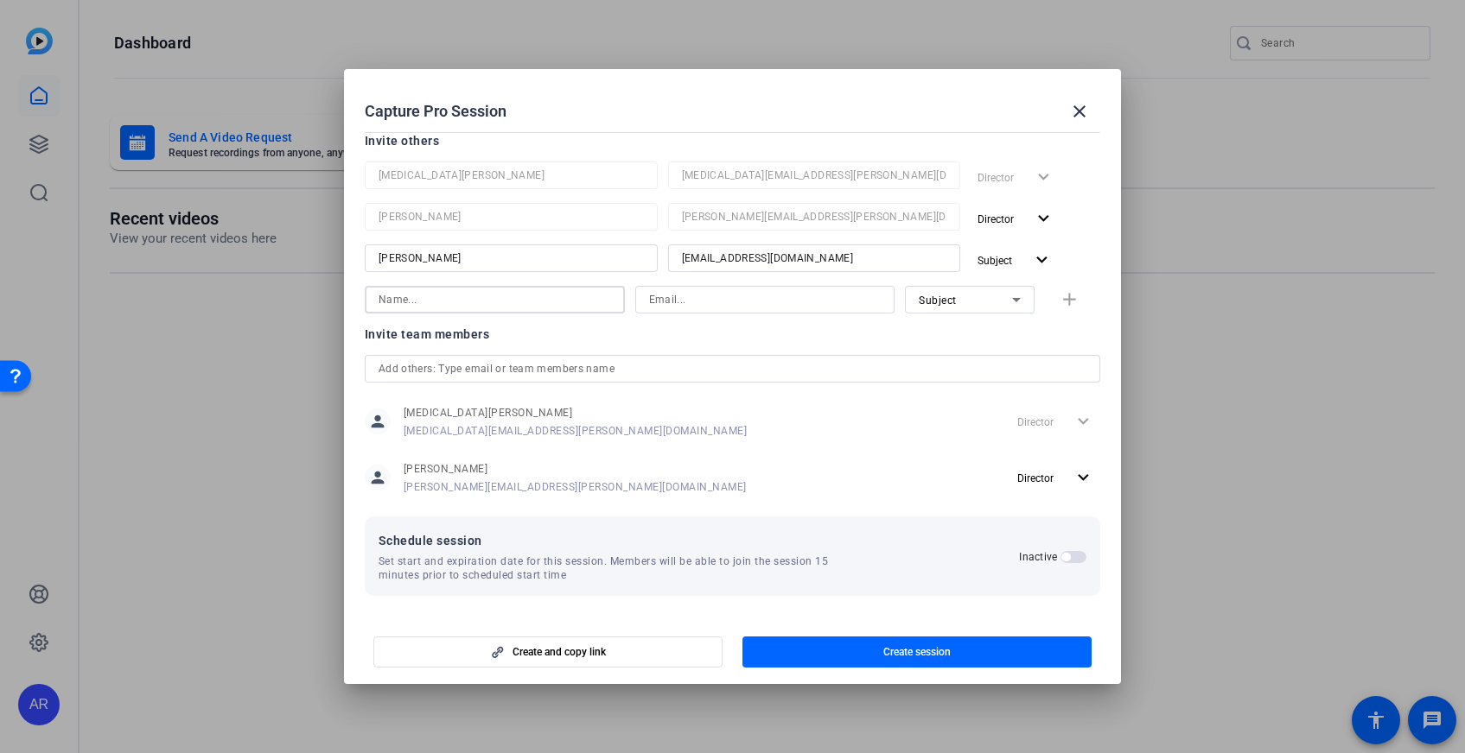
paste input "[PERSON_NAME][EMAIL_ADDRESS][PERSON_NAME][DOMAIN_NAME]"
type input "[PERSON_NAME][EMAIL_ADDRESS][PERSON_NAME][DOMAIN_NAME]"
click at [696, 301] on input at bounding box center [765, 299] width 232 height 21
paste input "[PERSON_NAME][EMAIL_ADDRESS][PERSON_NAME][DOMAIN_NAME]"
type input "[PERSON_NAME][EMAIL_ADDRESS][PERSON_NAME][DOMAIN_NAME]"
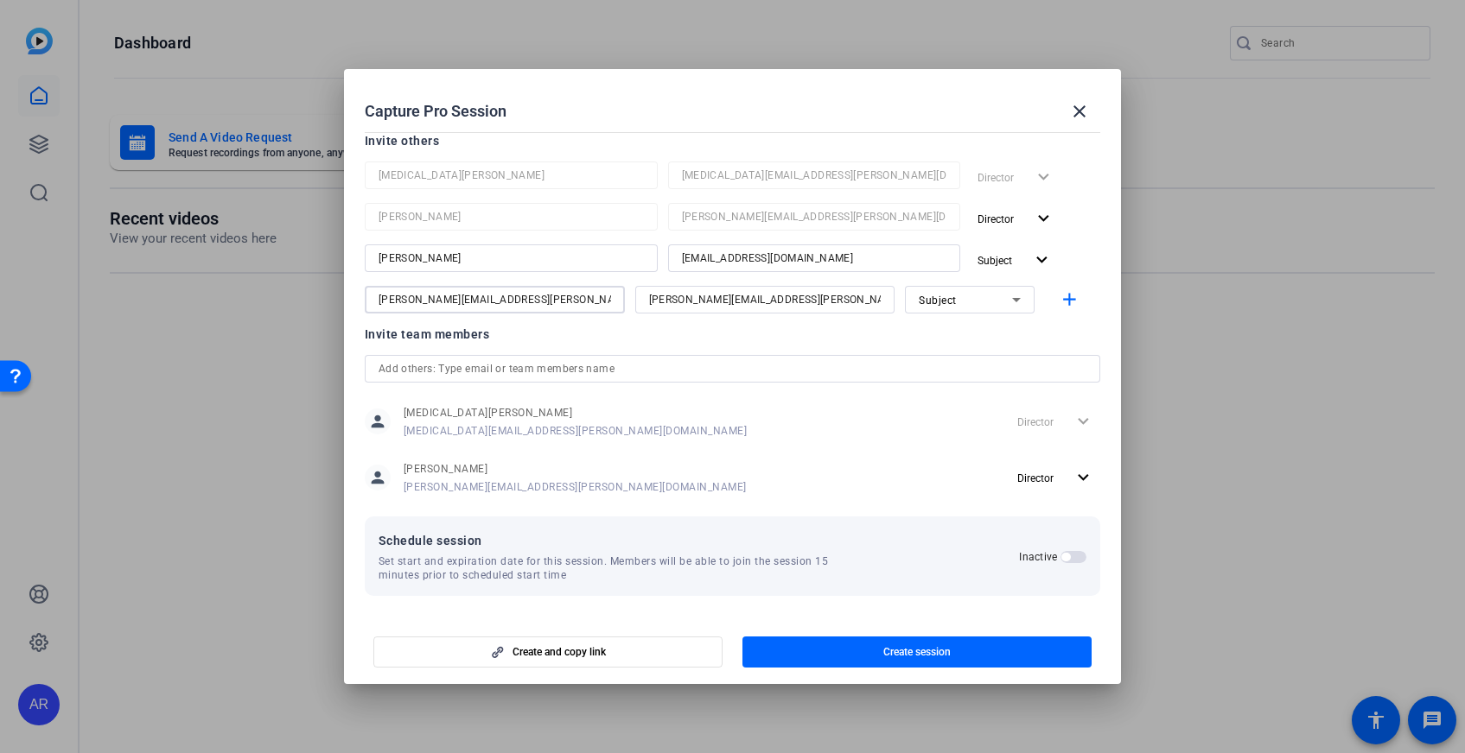
drag, startPoint x: 486, startPoint y: 296, endPoint x: 359, endPoint y: 278, distance: 129.2
click at [377, 283] on div "[MEDICAL_DATA][PERSON_NAME] [MEDICAL_DATA][EMAIL_ADDRESS][PERSON_NAME][DOMAIN_N…" at bounding box center [733, 238] width 736 height 152
type input "[PERSON_NAME]"
click at [1012, 294] on icon at bounding box center [1016, 299] width 21 height 21
click at [995, 354] on mat-option "Watcher" at bounding box center [967, 362] width 130 height 28
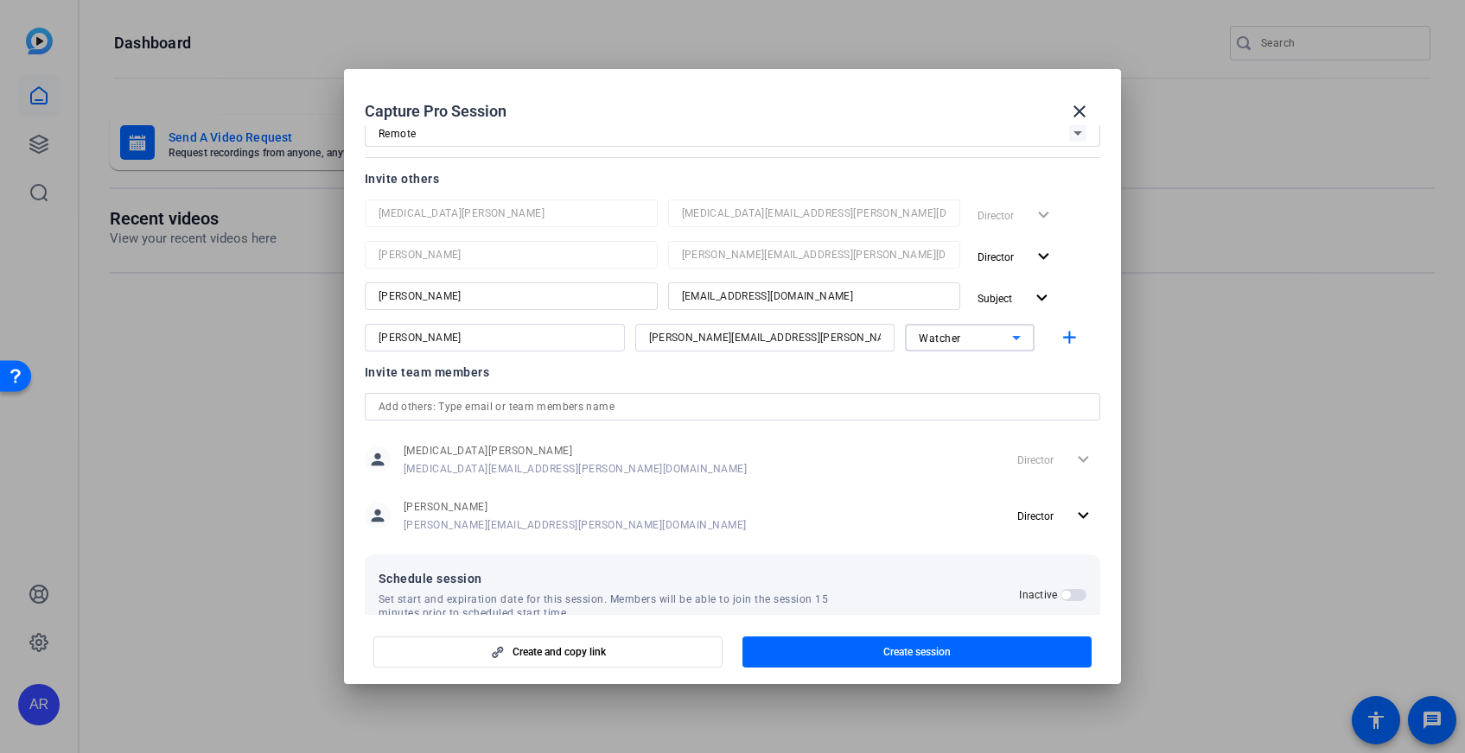
scroll to position [126, 0]
click at [850, 378] on div "Invite team members" at bounding box center [733, 369] width 736 height 21
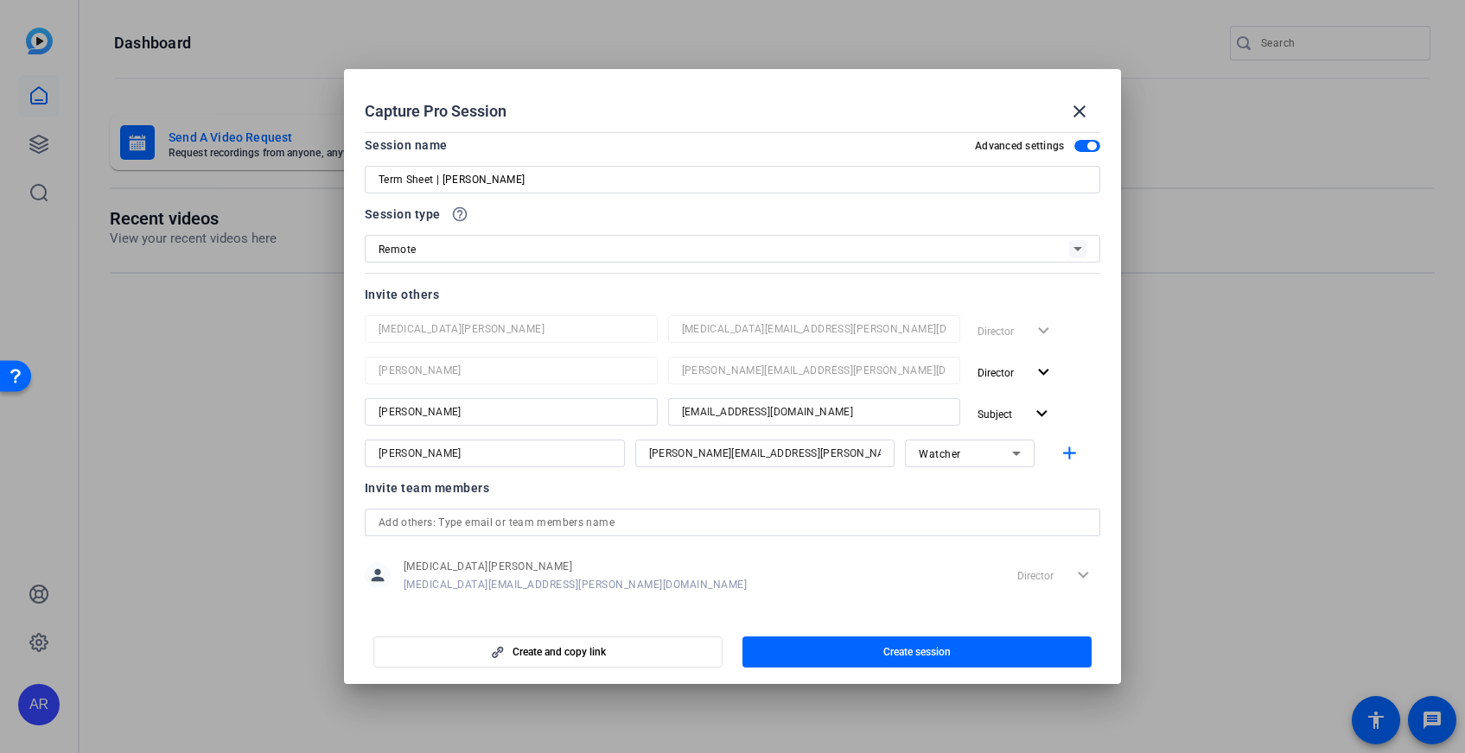
scroll to position [0, 0]
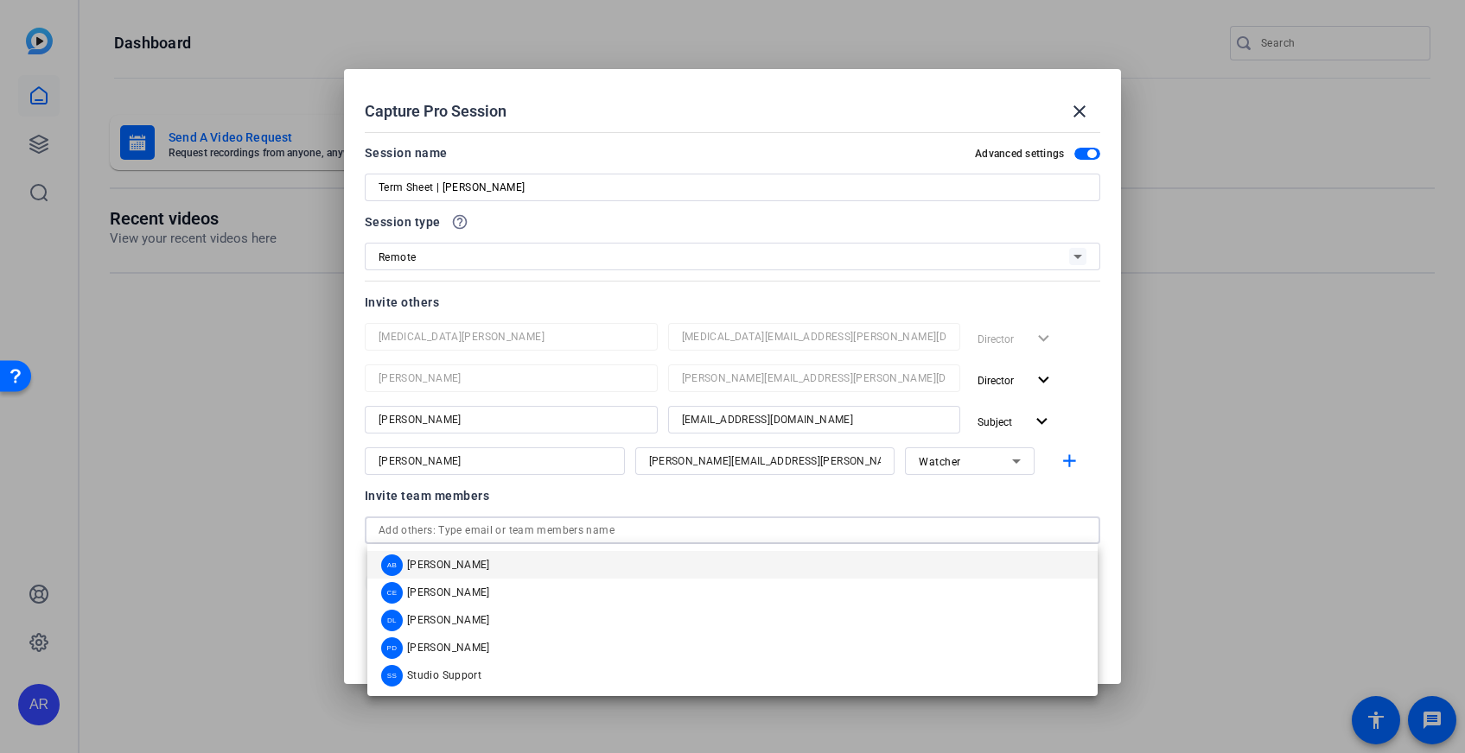
click at [591, 526] on input "text" at bounding box center [732, 530] width 709 height 21
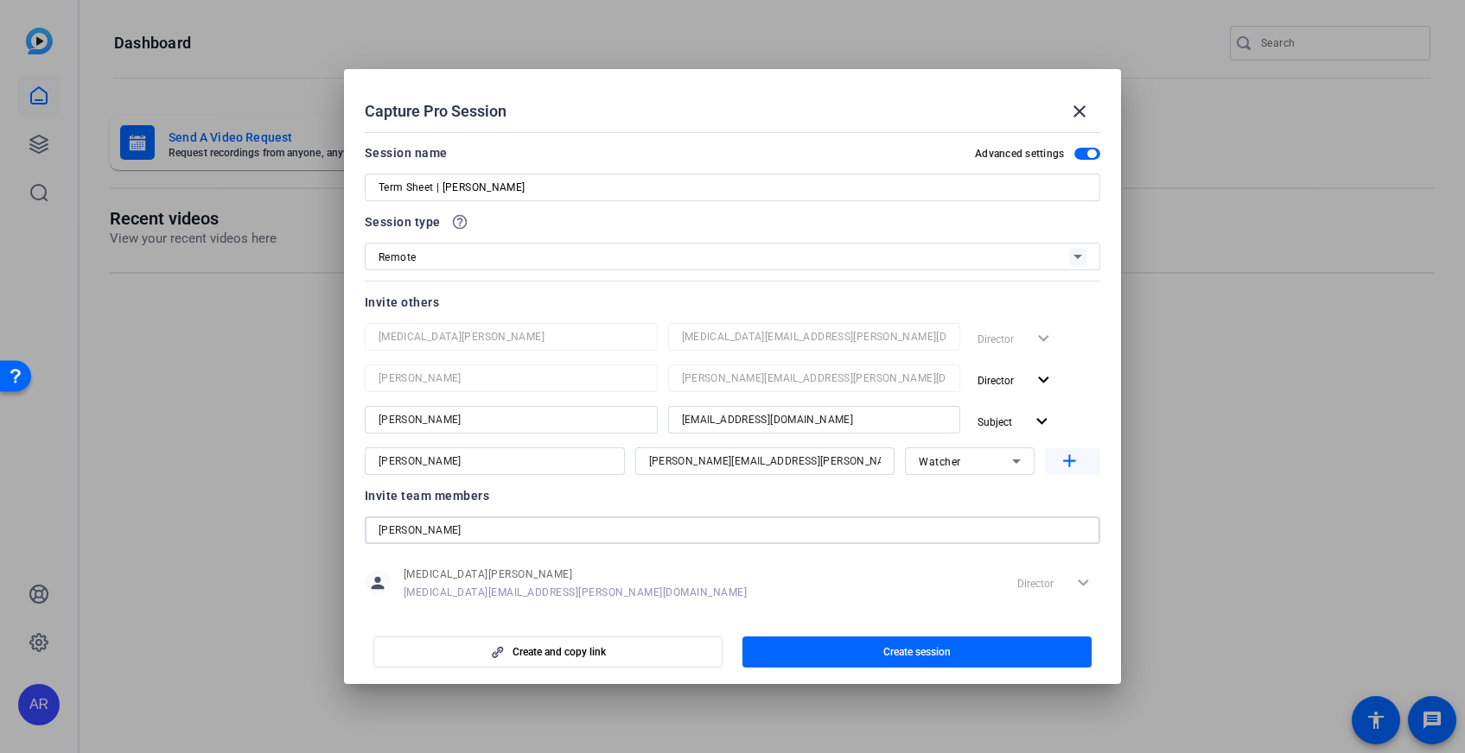
type input "[PERSON_NAME]"
click at [1077, 463] on mat-icon "add" at bounding box center [1069, 462] width 22 height 22
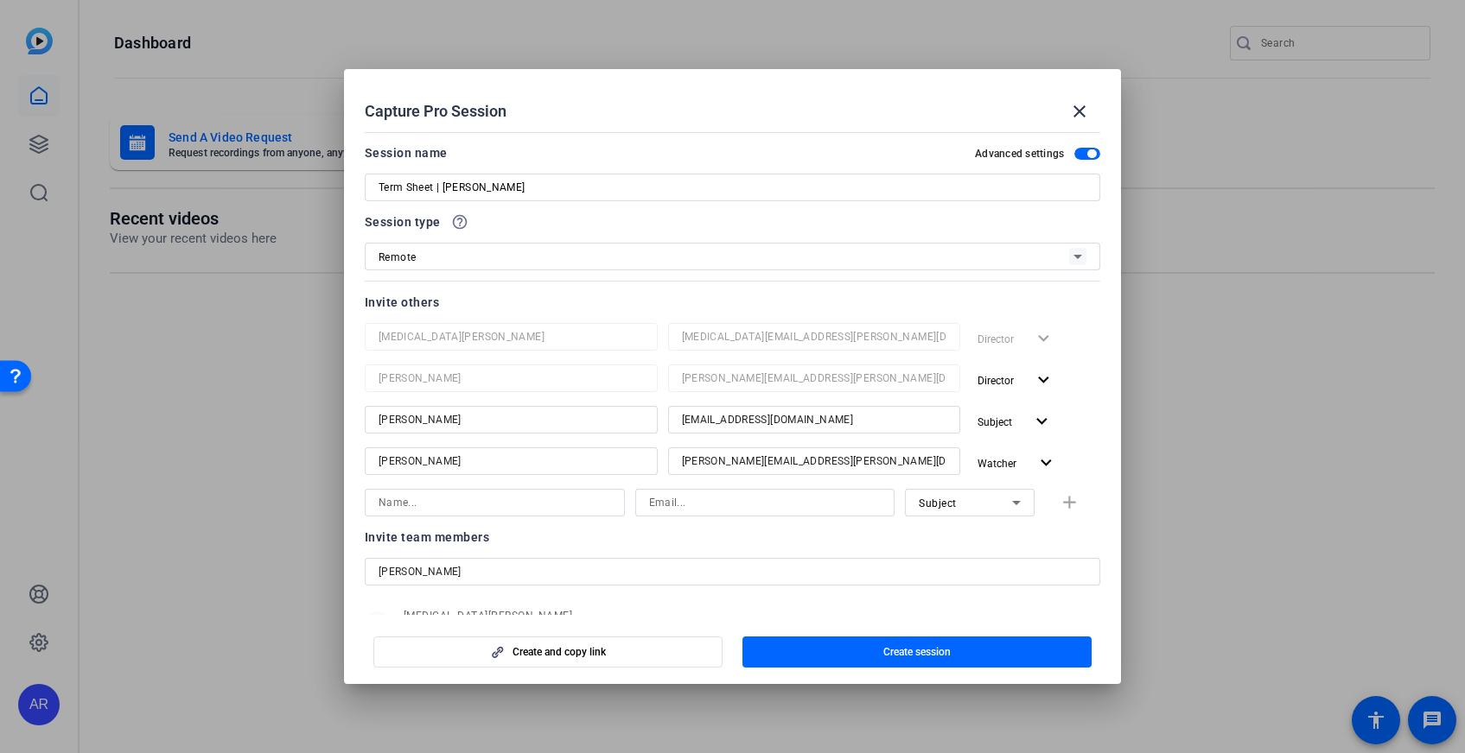
click at [490, 505] on input at bounding box center [494, 503] width 232 height 21
type input "a"
click at [701, 506] on input at bounding box center [765, 503] width 232 height 21
paste input "[PERSON_NAME][EMAIL_ADDRESS][PERSON_NAME][DOMAIN_NAME]"
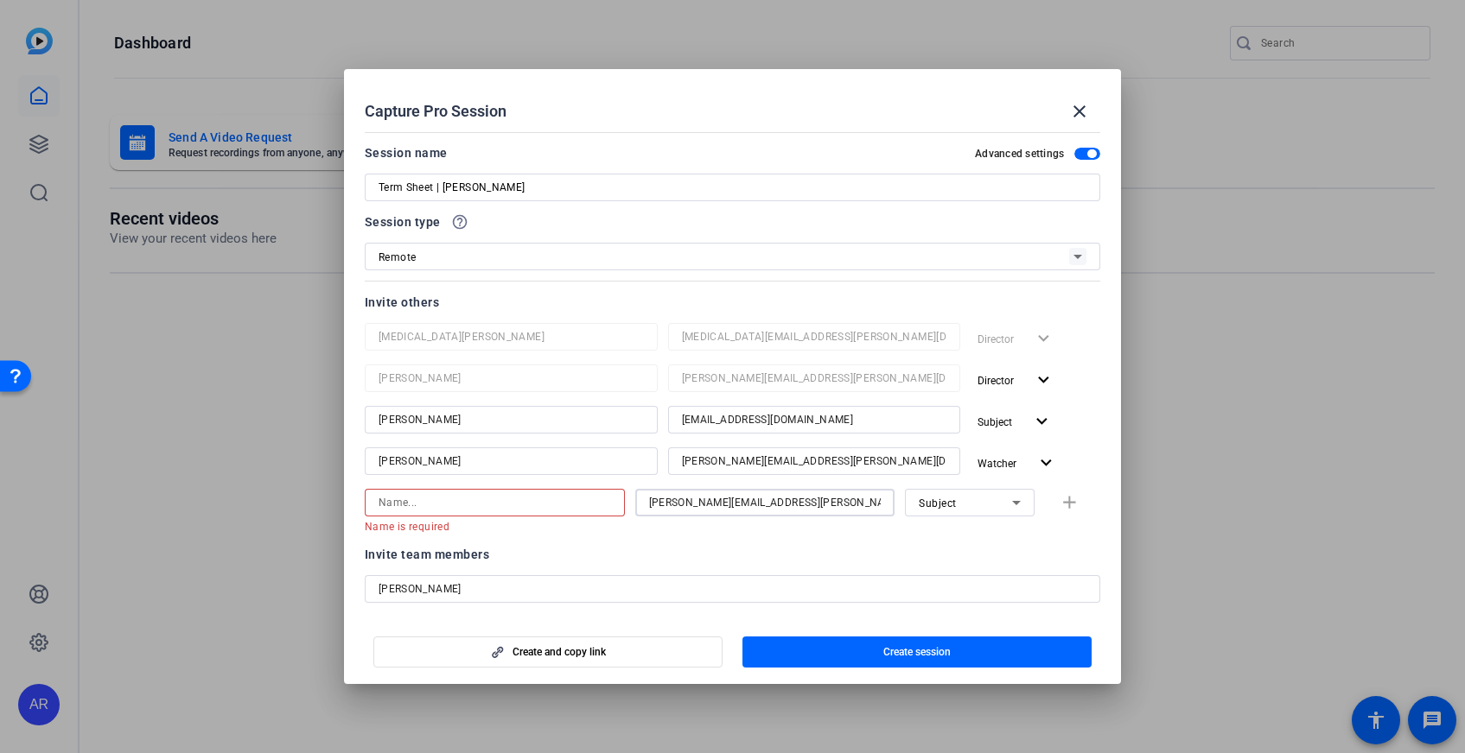
type input "[PERSON_NAME][EMAIL_ADDRESS][PERSON_NAME][DOMAIN_NAME]"
click at [563, 504] on input at bounding box center [494, 503] width 232 height 21
type input "[PERSON_NAME]"
click at [1006, 505] on icon at bounding box center [1016, 503] width 21 height 21
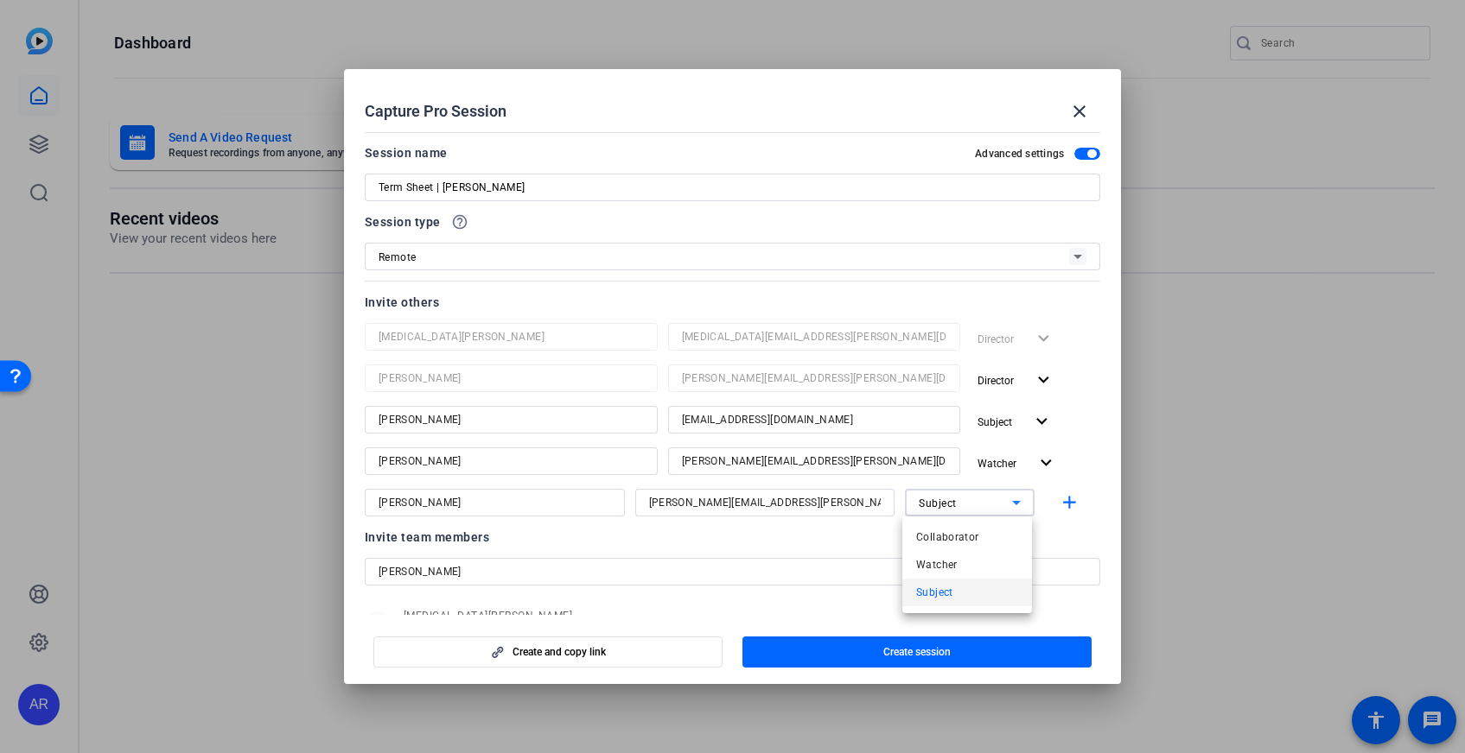
click at [969, 601] on mat-option "Subject" at bounding box center [967, 593] width 130 height 28
click at [1070, 508] on mat-icon "add" at bounding box center [1069, 504] width 22 height 22
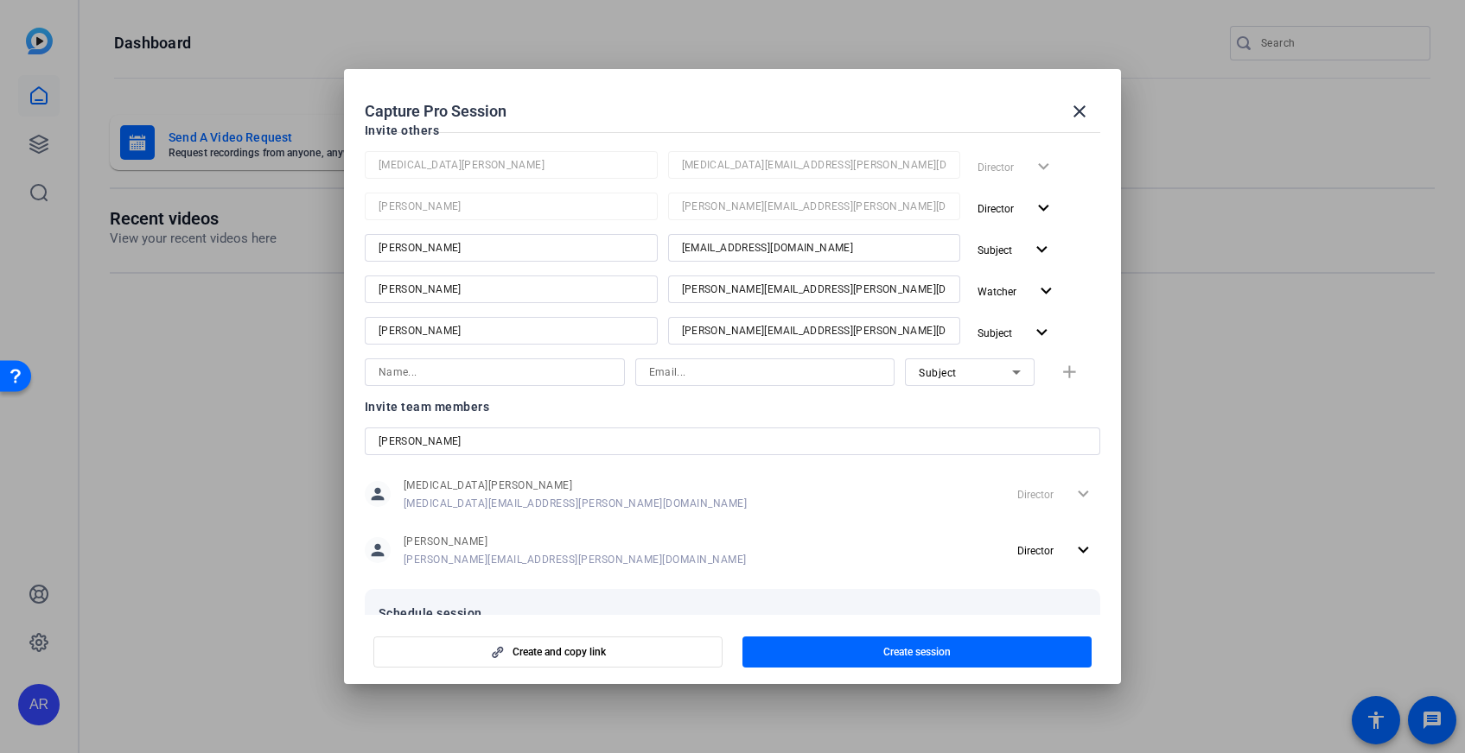
scroll to position [245, 0]
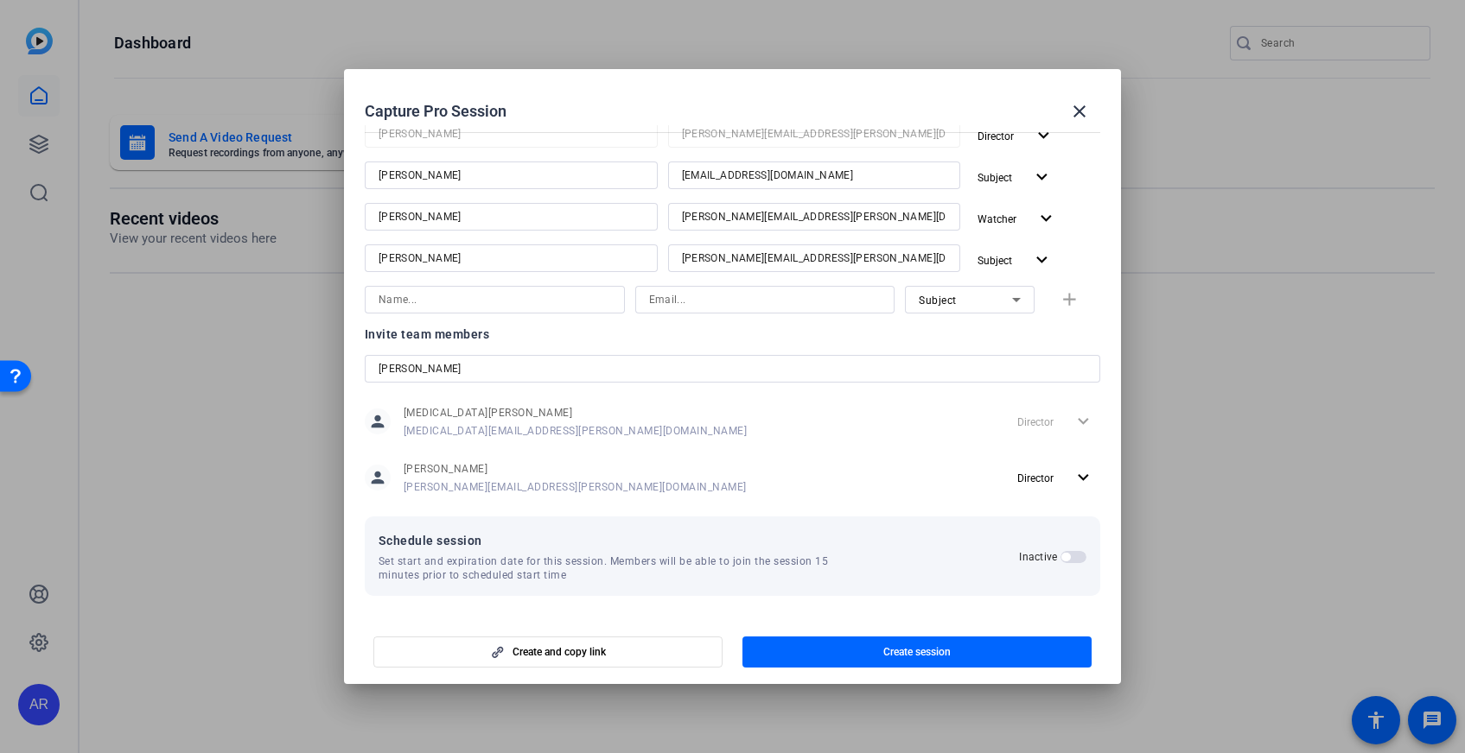
click at [1062, 556] on span "button" at bounding box center [1065, 557] width 9 height 9
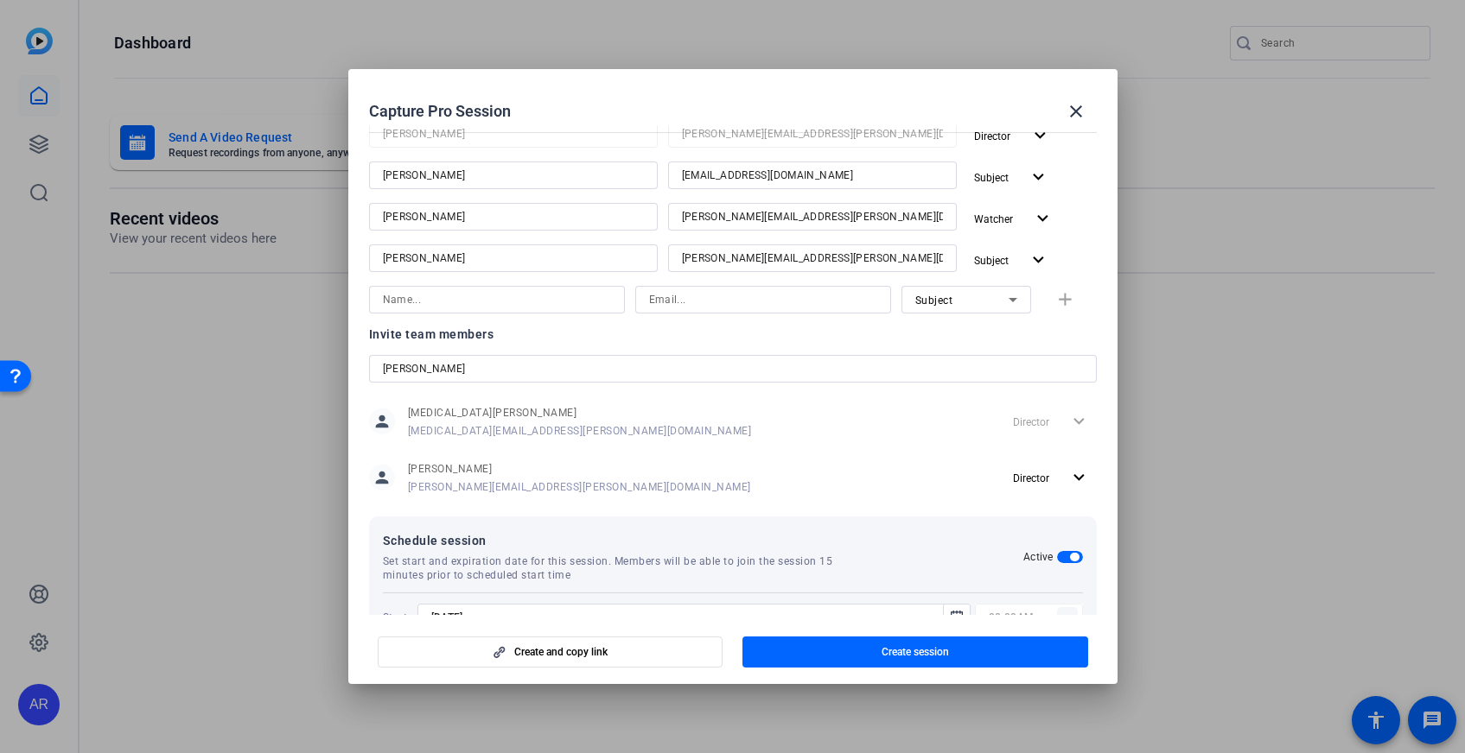
scroll to position [332, 0]
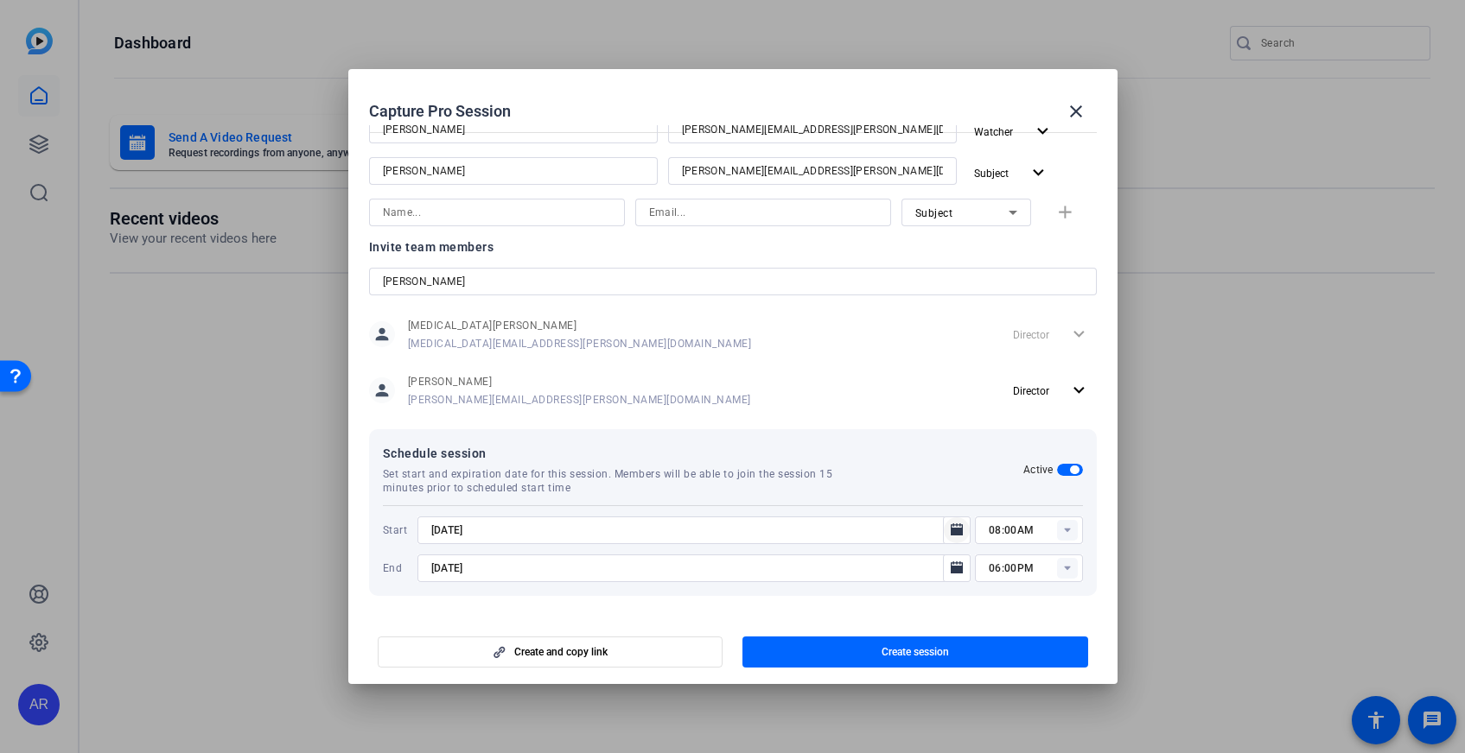
click at [958, 534] on icon "Open calendar" at bounding box center [956, 530] width 12 height 12
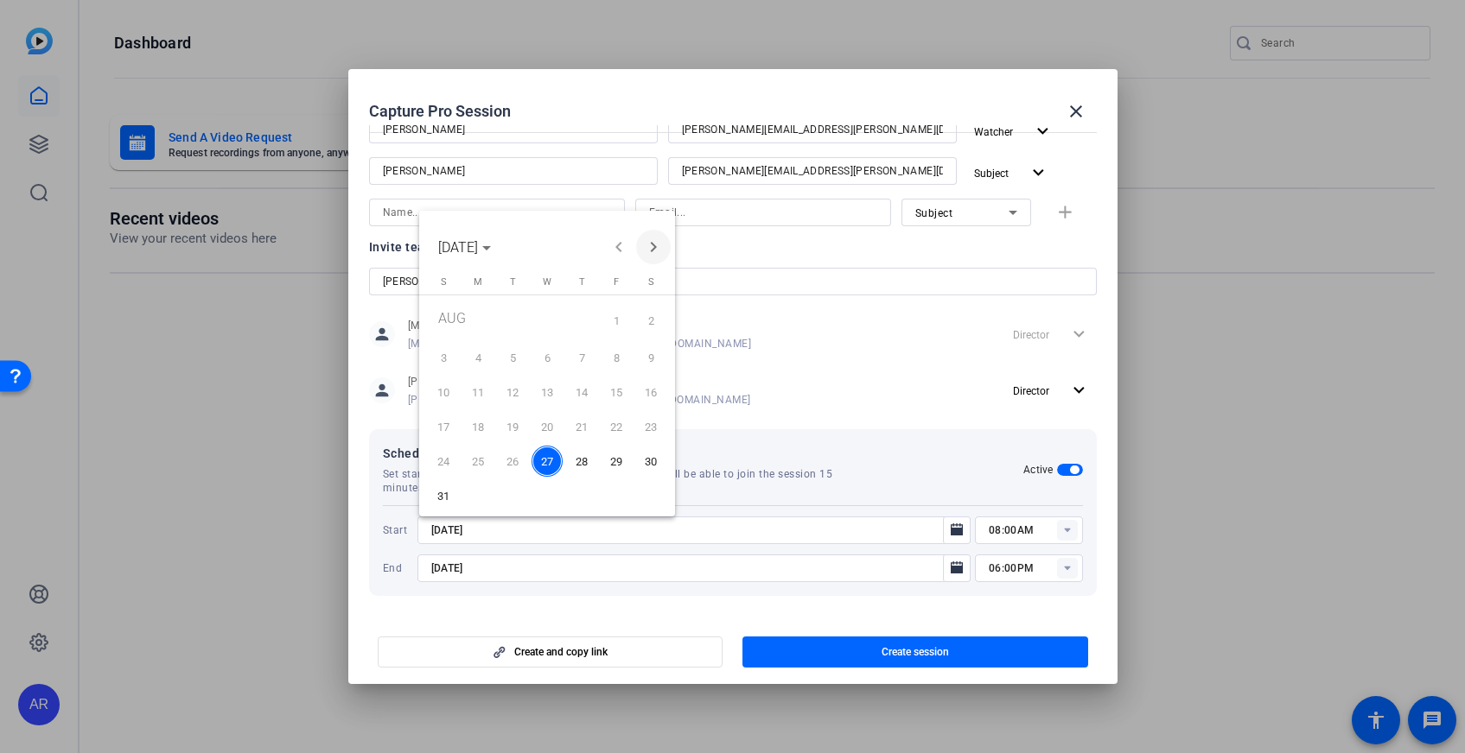
click at [658, 249] on span "Next month" at bounding box center [653, 247] width 35 height 35
click at [586, 355] on span "4" at bounding box center [581, 353] width 31 height 31
type input "[DATE]"
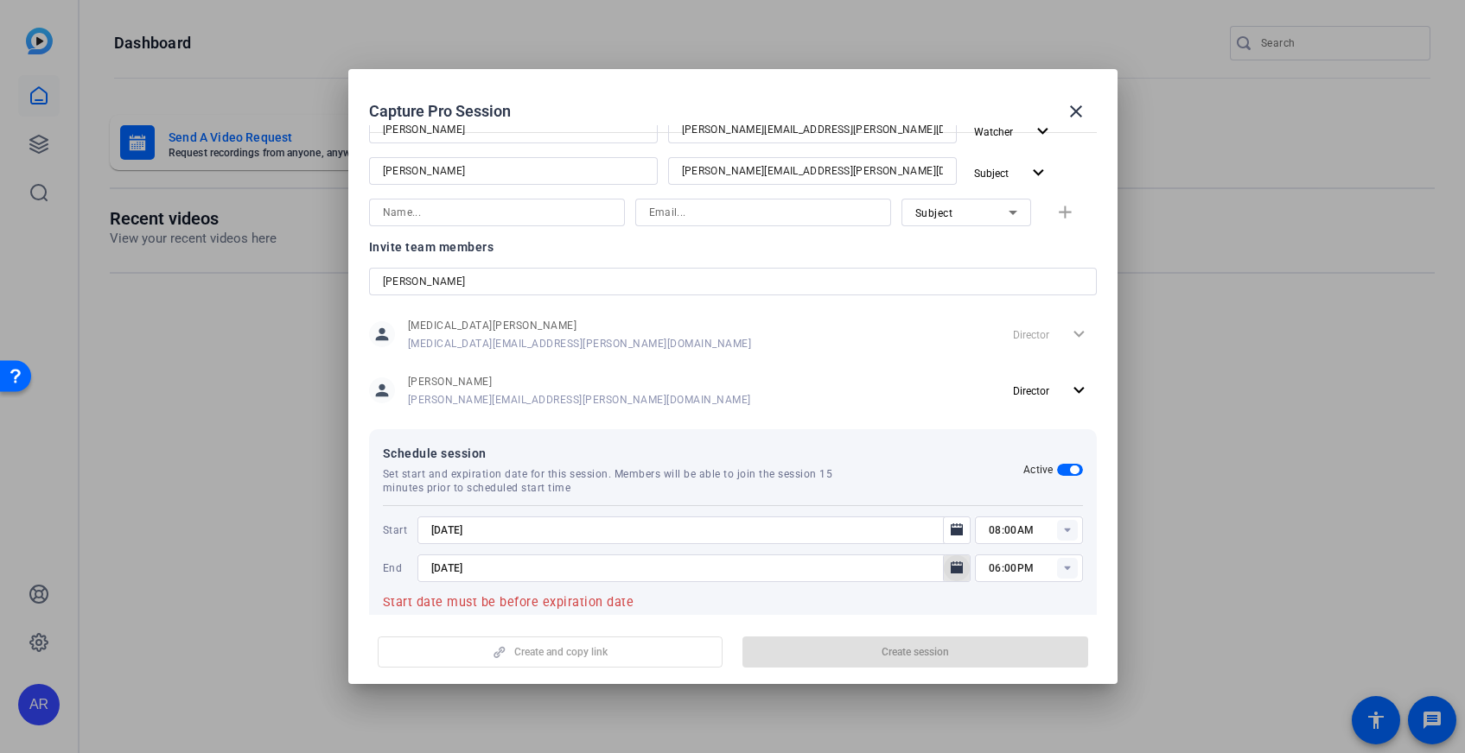
click at [955, 574] on icon "Open calendar" at bounding box center [957, 568] width 14 height 21
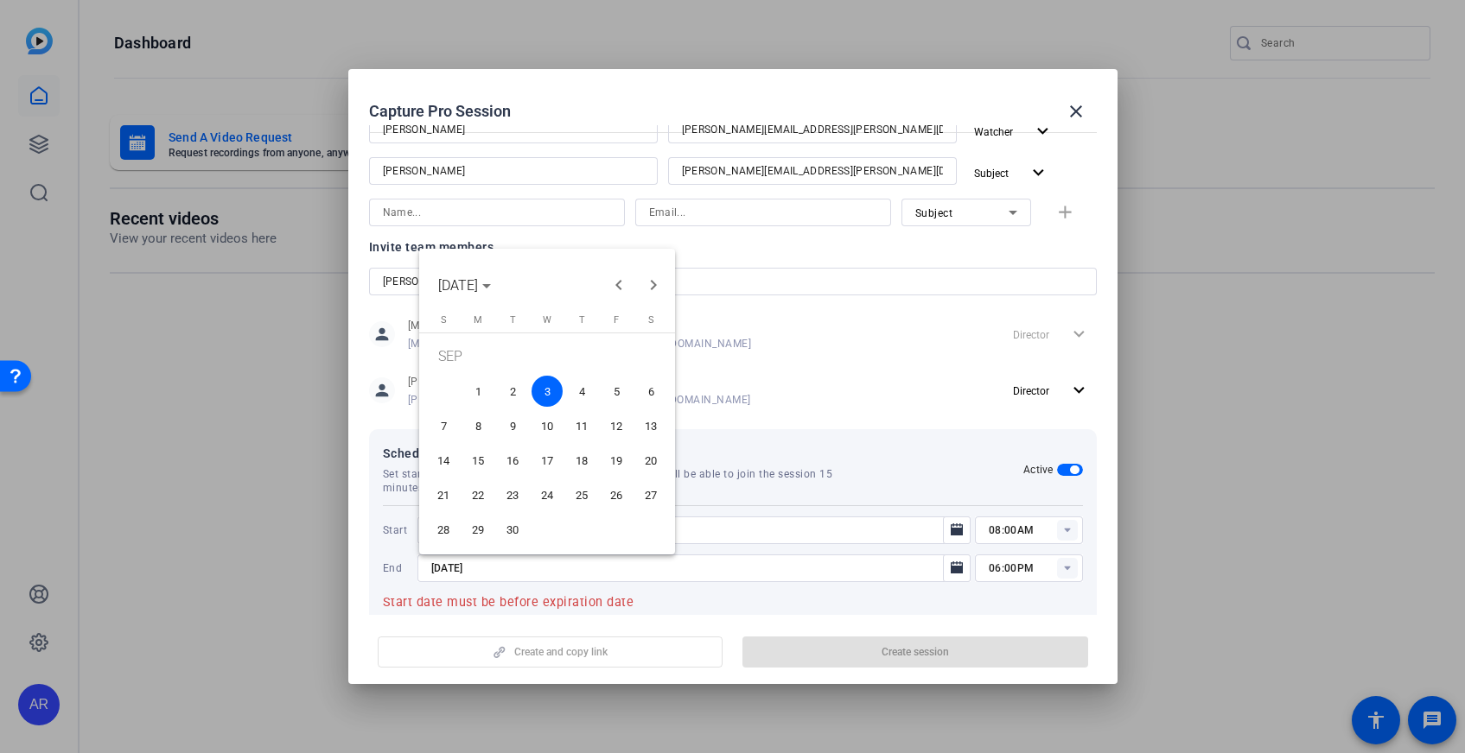
click at [582, 381] on span "4" at bounding box center [581, 391] width 31 height 31
type input "[DATE]"
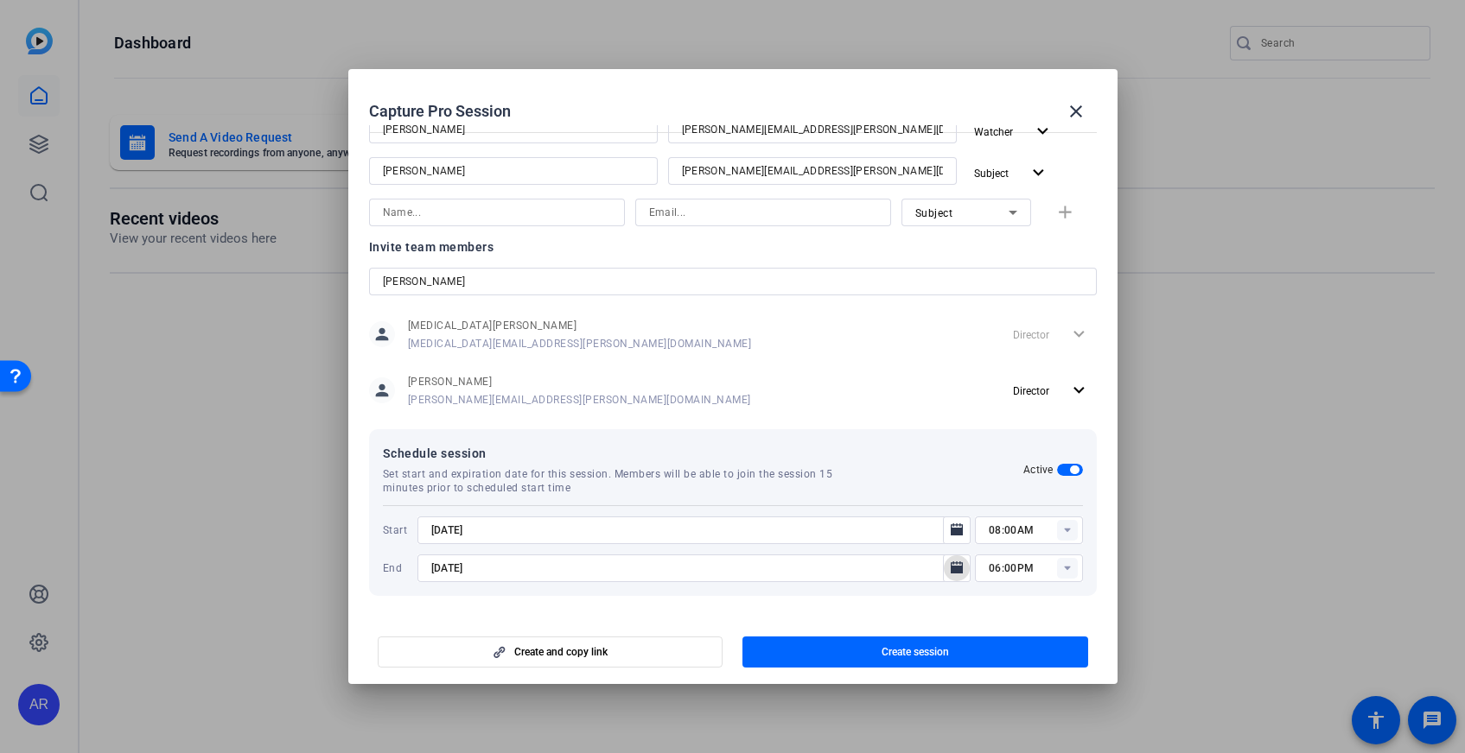
click at [1014, 525] on input "08:00AM" at bounding box center [1035, 530] width 94 height 21
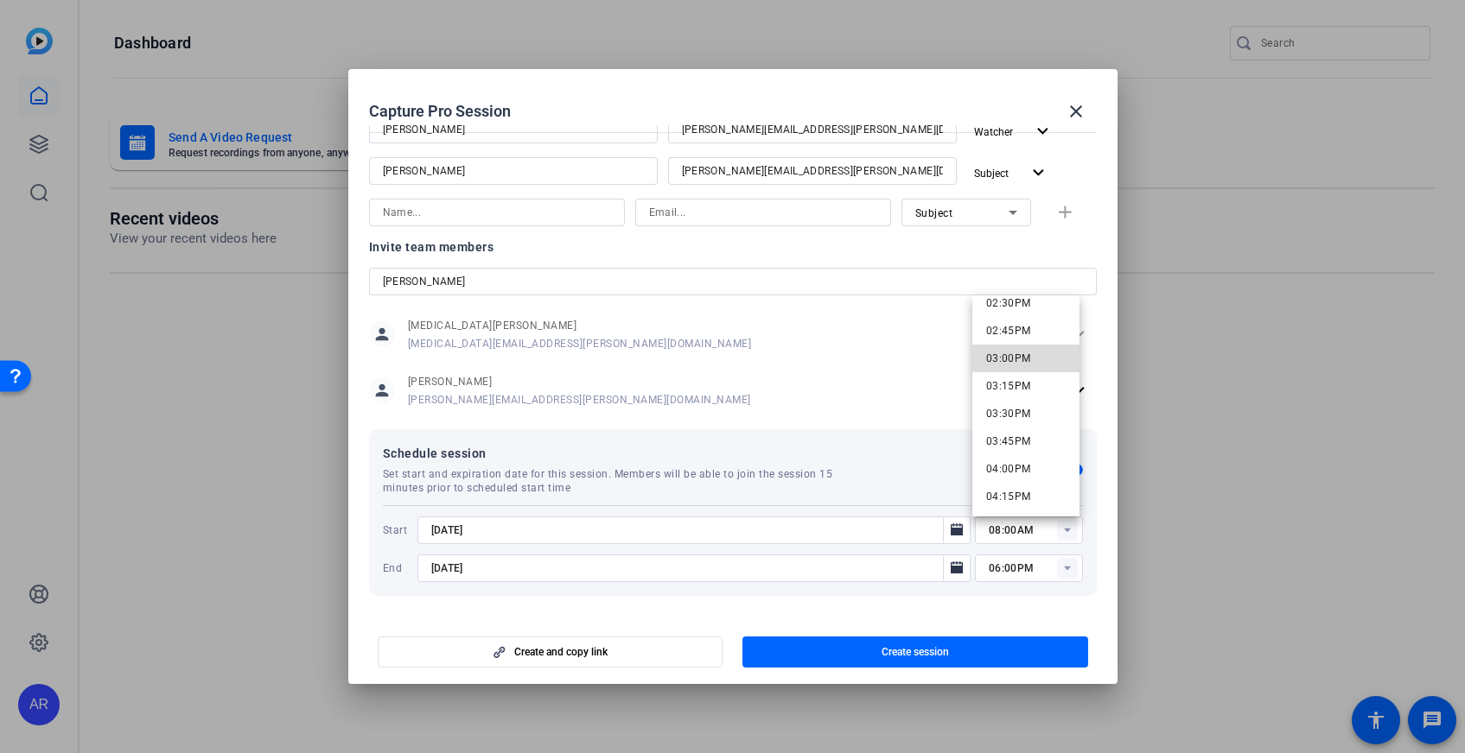
click at [1030, 353] on mat-option "03:00PM" at bounding box center [1026, 359] width 108 height 28
type input "03:00PM"
click at [1044, 565] on input "06:00PM" at bounding box center [1035, 568] width 94 height 21
click at [1017, 474] on span "04:00PM" at bounding box center [1008, 473] width 45 height 12
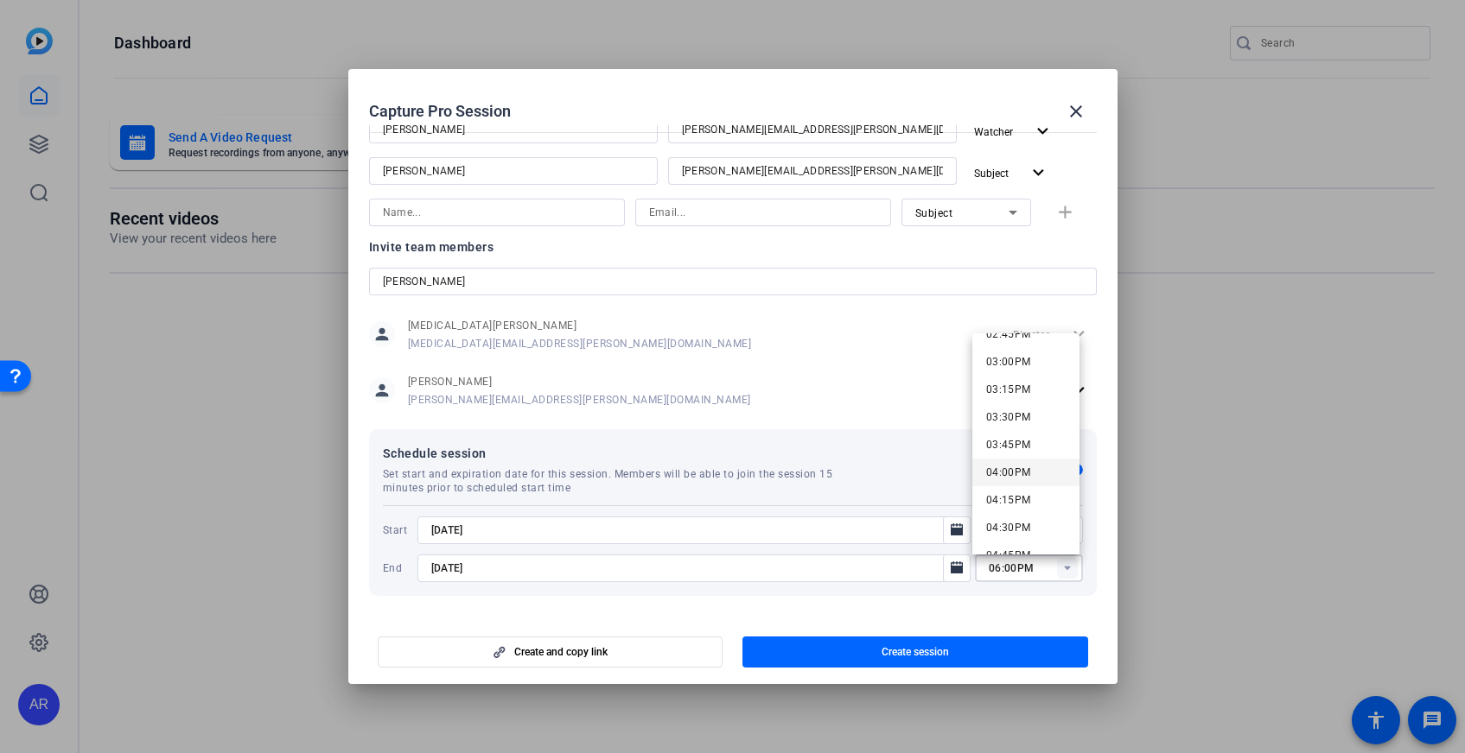
type input "04:00PM"
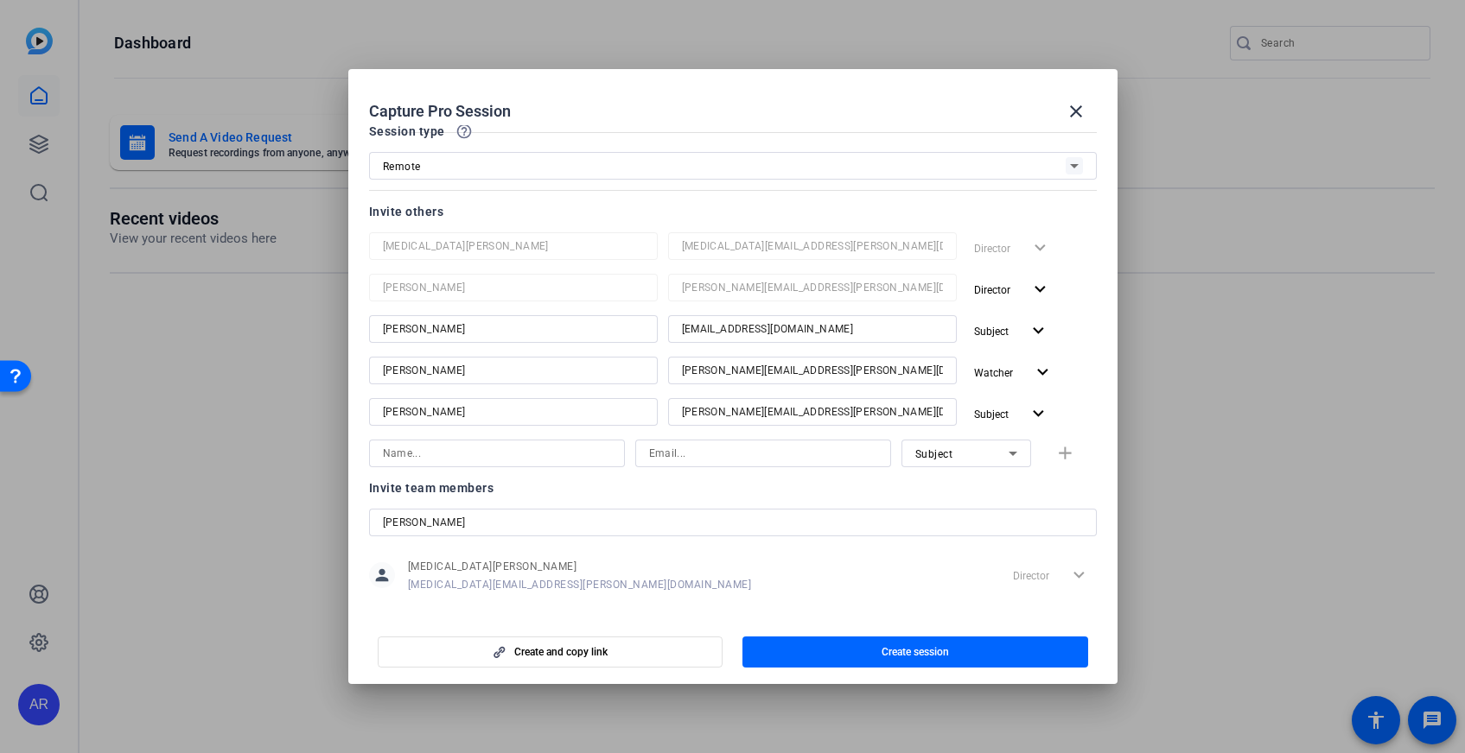
scroll to position [0, 0]
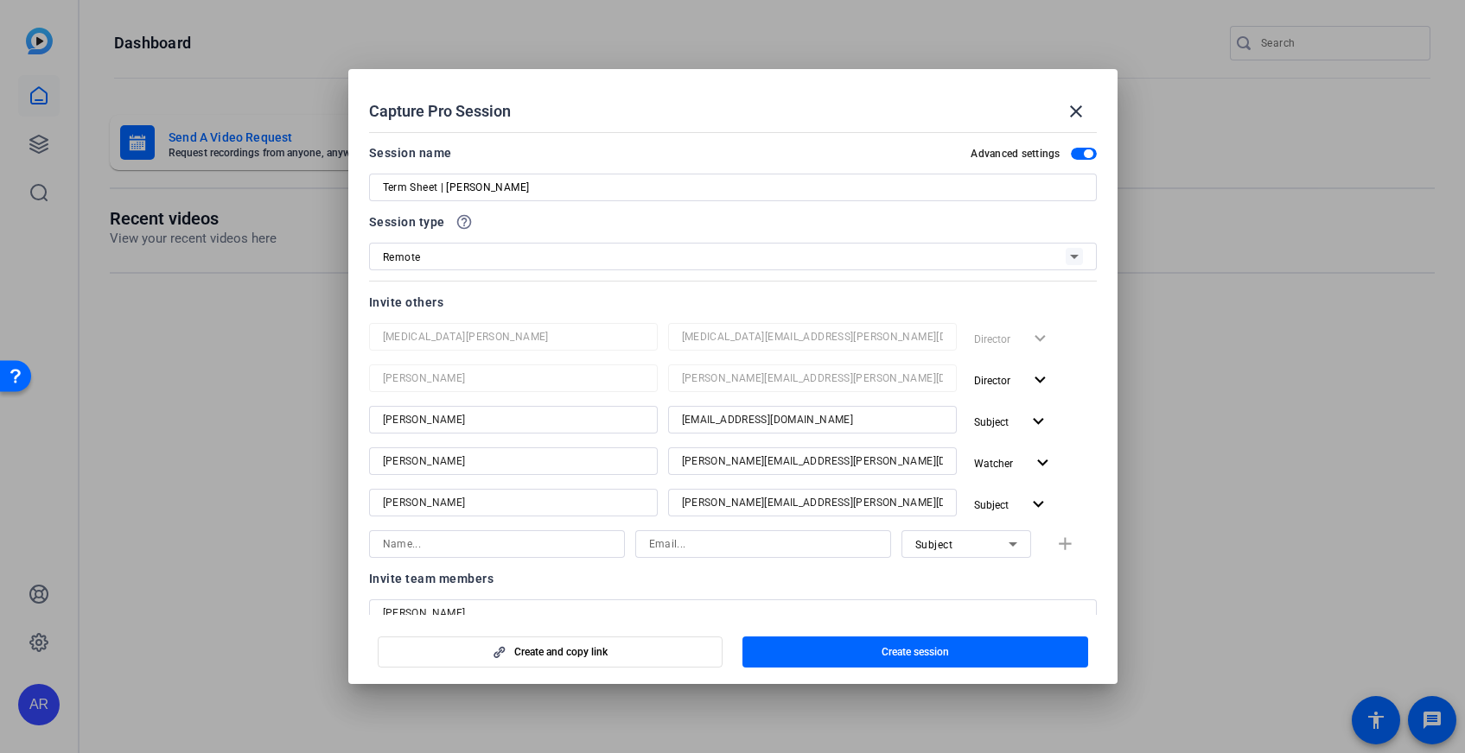
click at [442, 190] on input "Term Sheet | [PERSON_NAME]" at bounding box center [733, 187] width 700 height 21
type input "Term Sheet Vodcast | [PERSON_NAME]"
click at [476, 254] on div "Remote" at bounding box center [724, 257] width 683 height 22
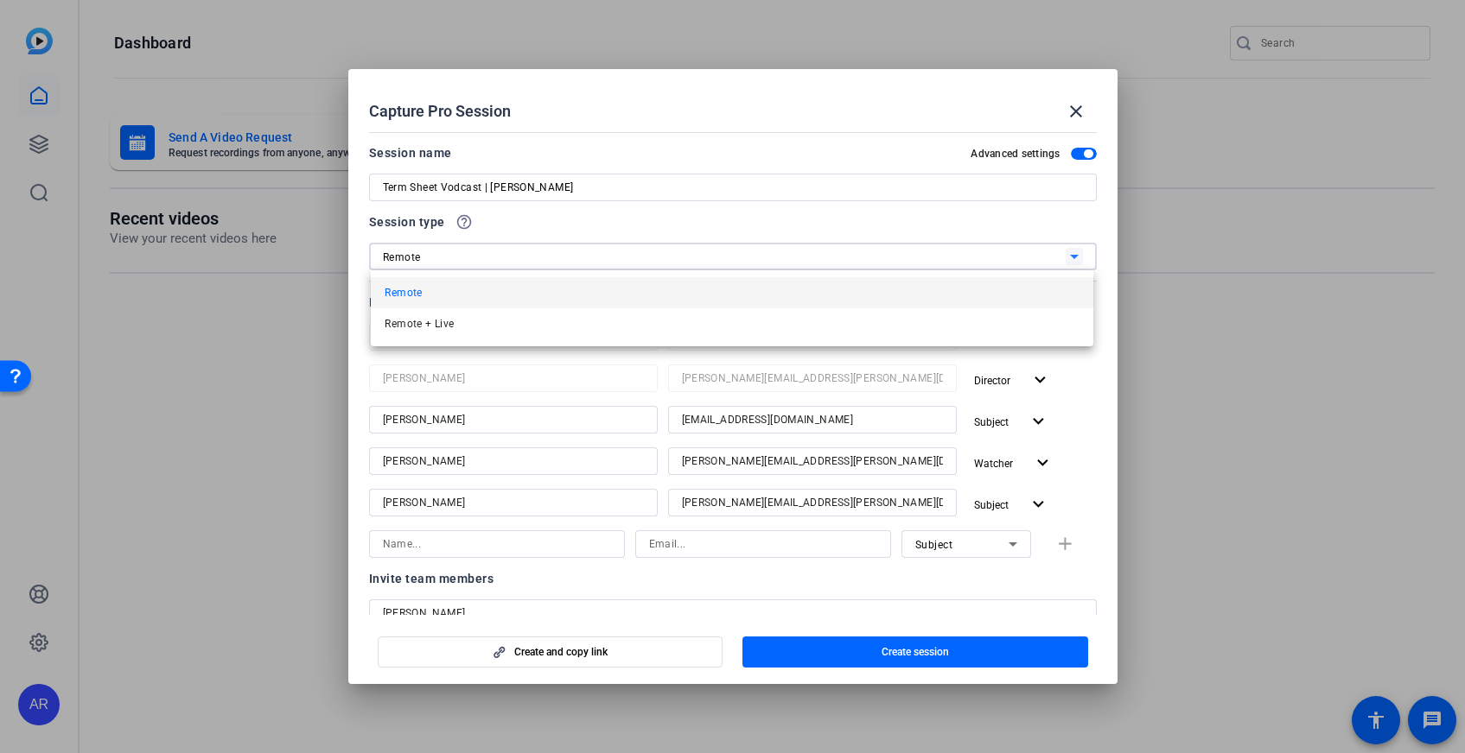
click at [484, 284] on mat-option "Remote" at bounding box center [732, 292] width 722 height 31
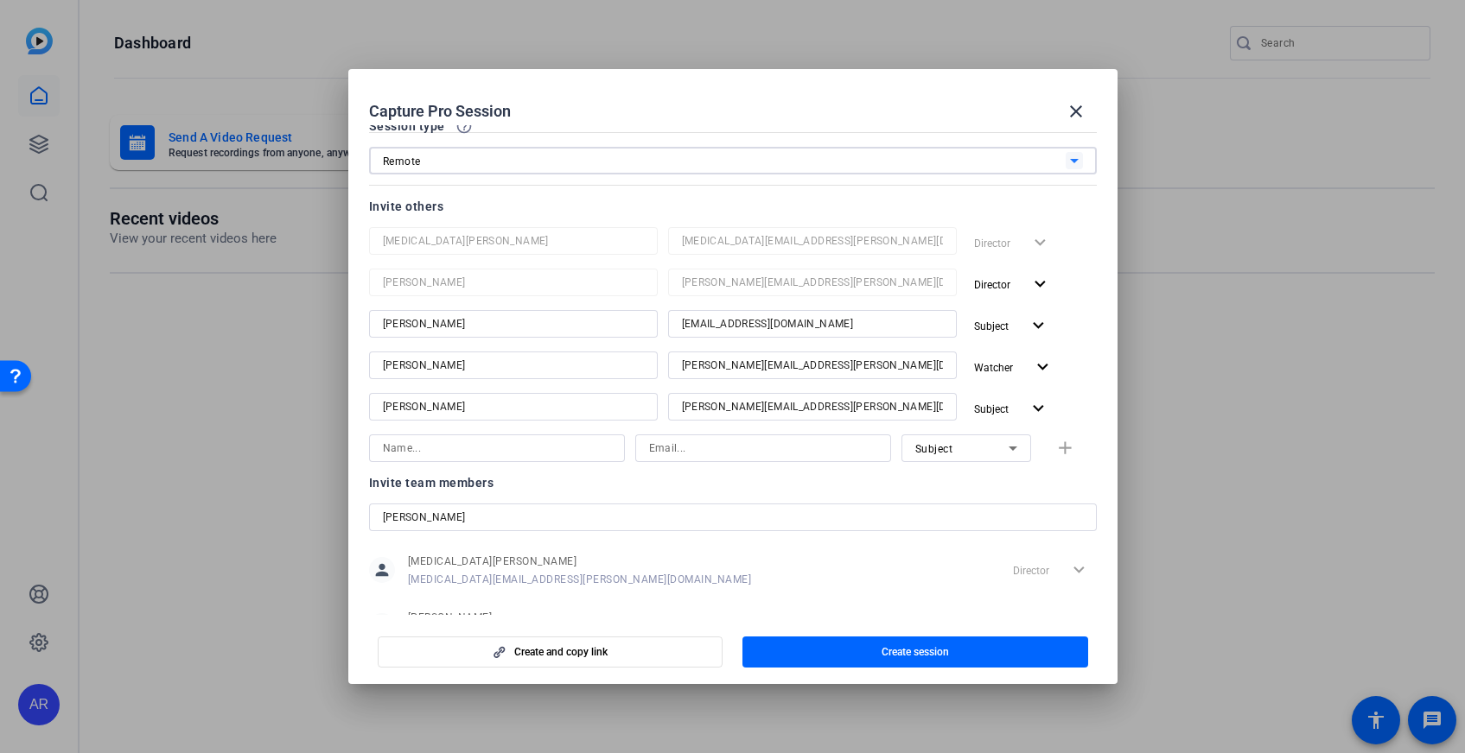
scroll to position [332, 0]
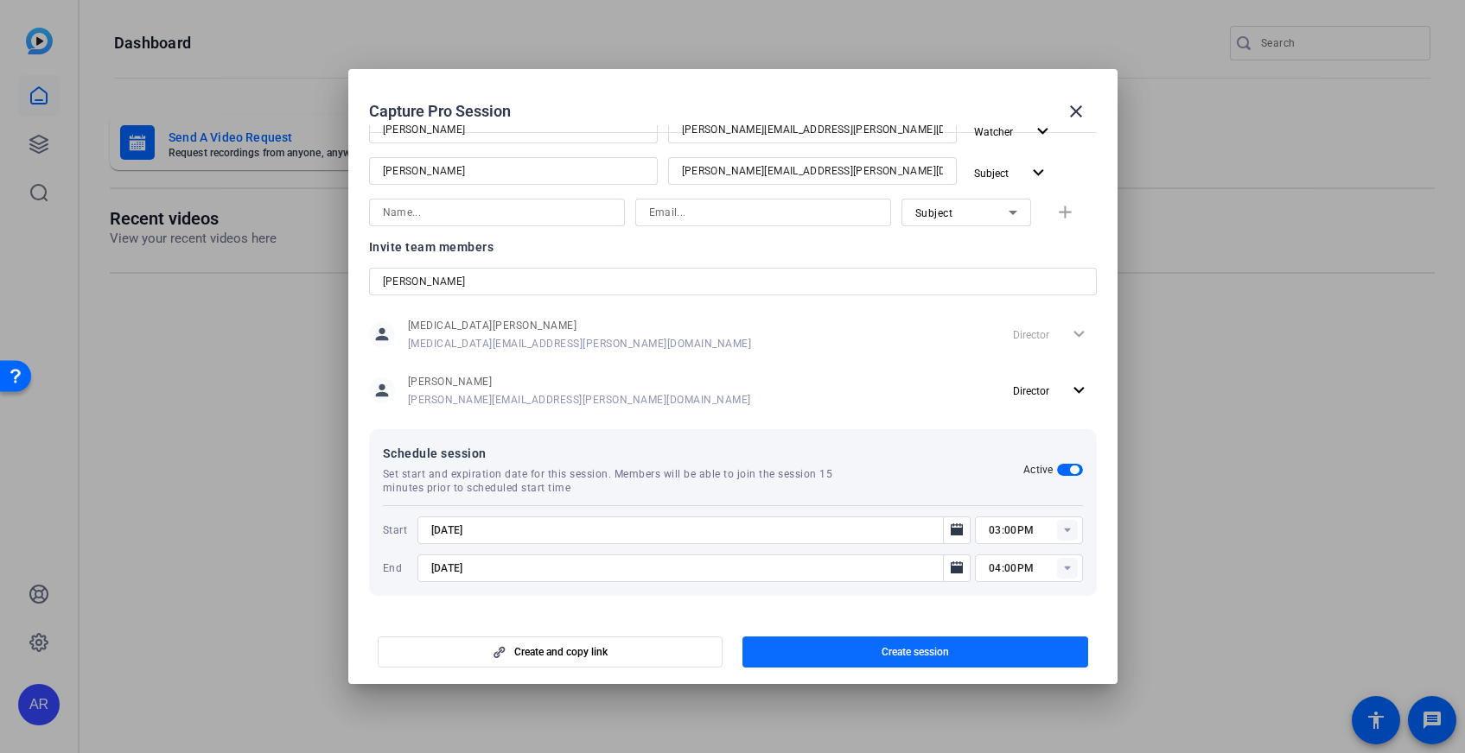
click at [828, 646] on span "button" at bounding box center [915, 652] width 346 height 41
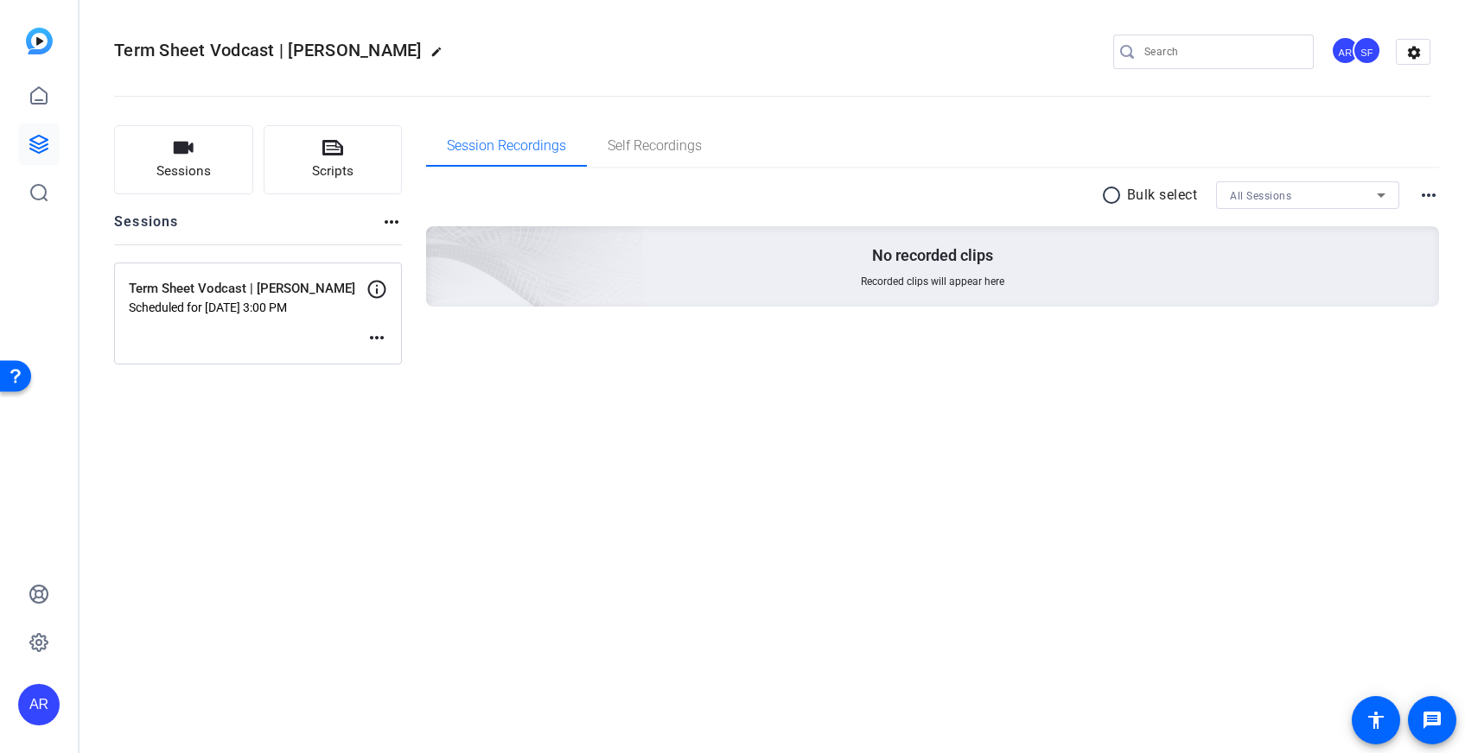
click at [314, 320] on div "Term Sheet Vodcast | [PERSON_NAME] Scheduled for [DATE] 3:00 PM more_horiz" at bounding box center [258, 314] width 288 height 102
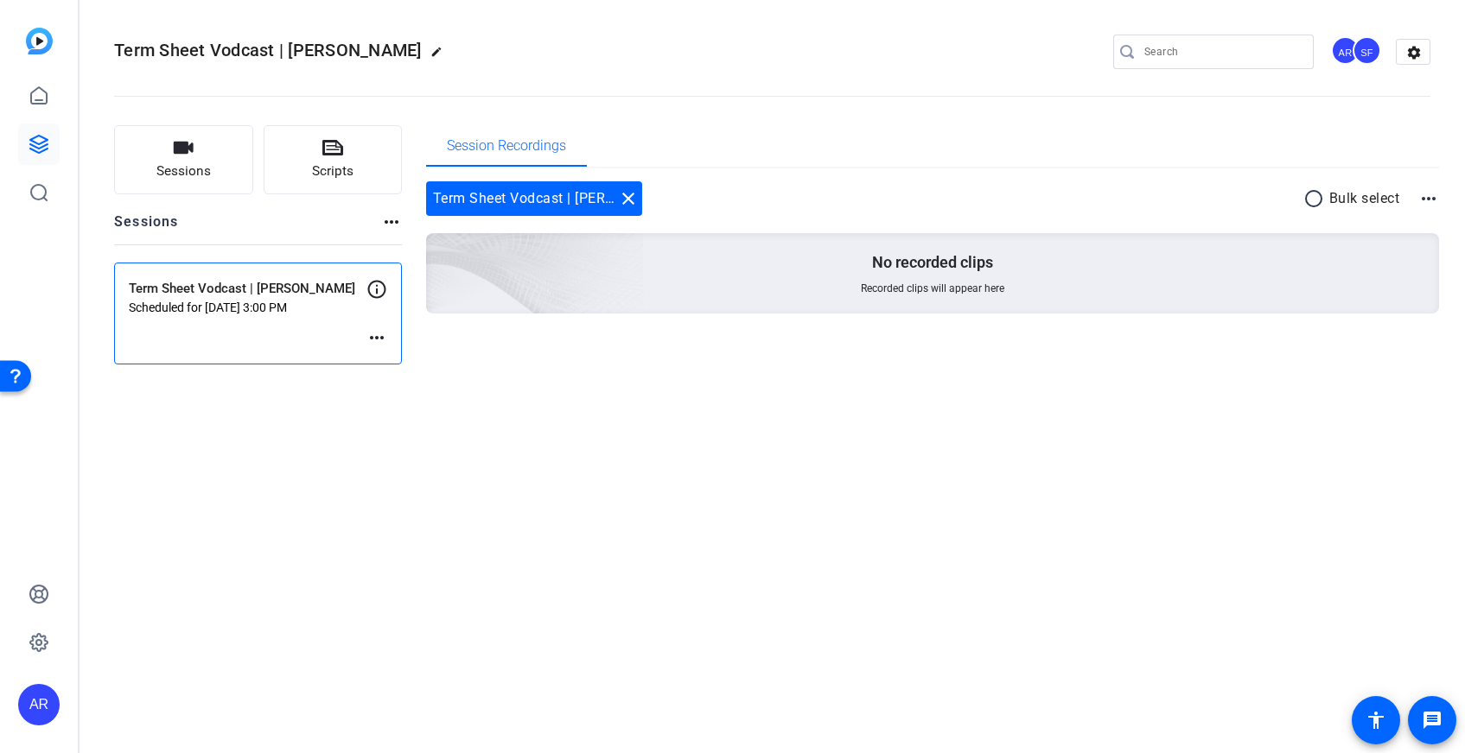
click at [373, 348] on div "Term Sheet Vodcast | [PERSON_NAME] Scheduled for [DATE] 3:00 PM more_horiz" at bounding box center [258, 314] width 288 height 102
click at [381, 337] on mat-icon "more_horiz" at bounding box center [376, 337] width 21 height 21
click at [402, 368] on span "Edit Session" at bounding box center [419, 363] width 79 height 21
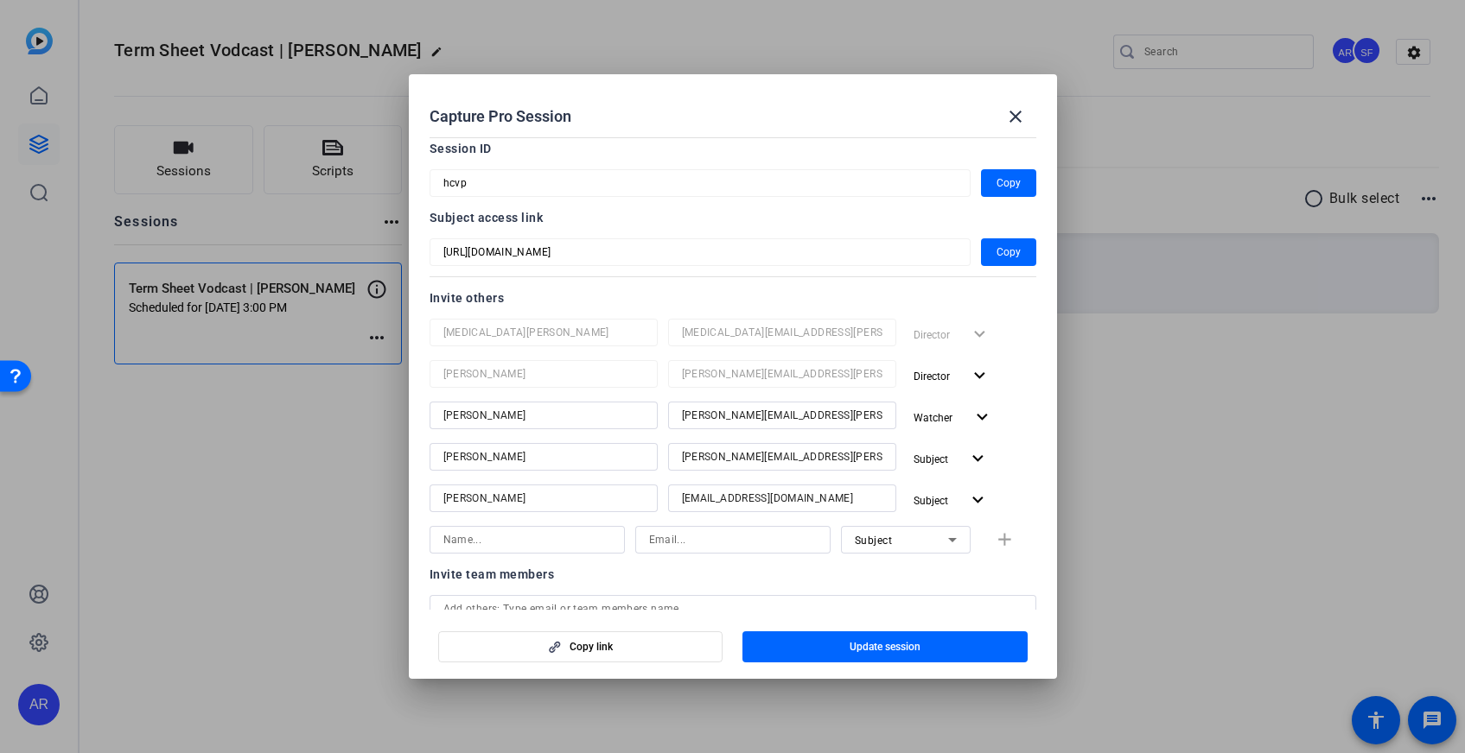
scroll to position [89, 0]
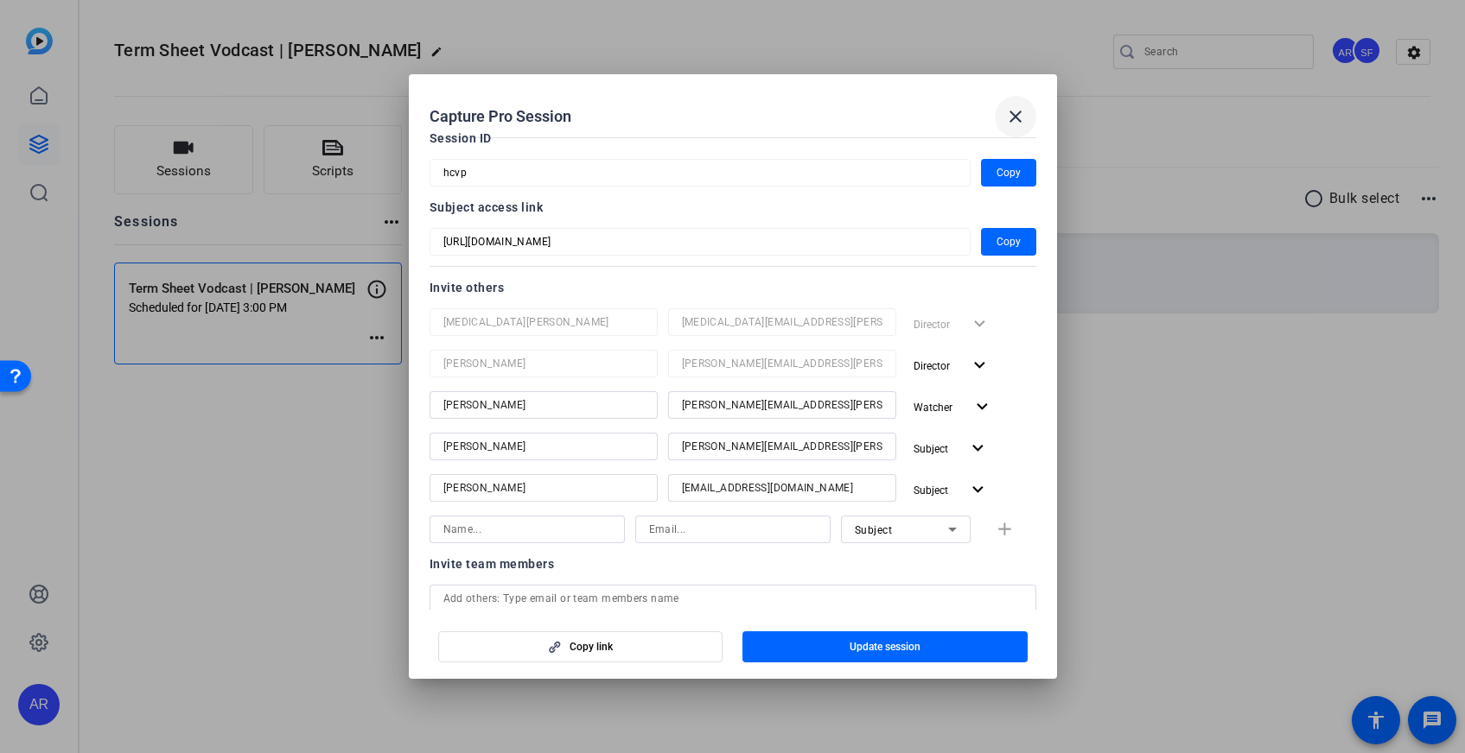
click at [1015, 107] on mat-icon "close" at bounding box center [1015, 116] width 21 height 21
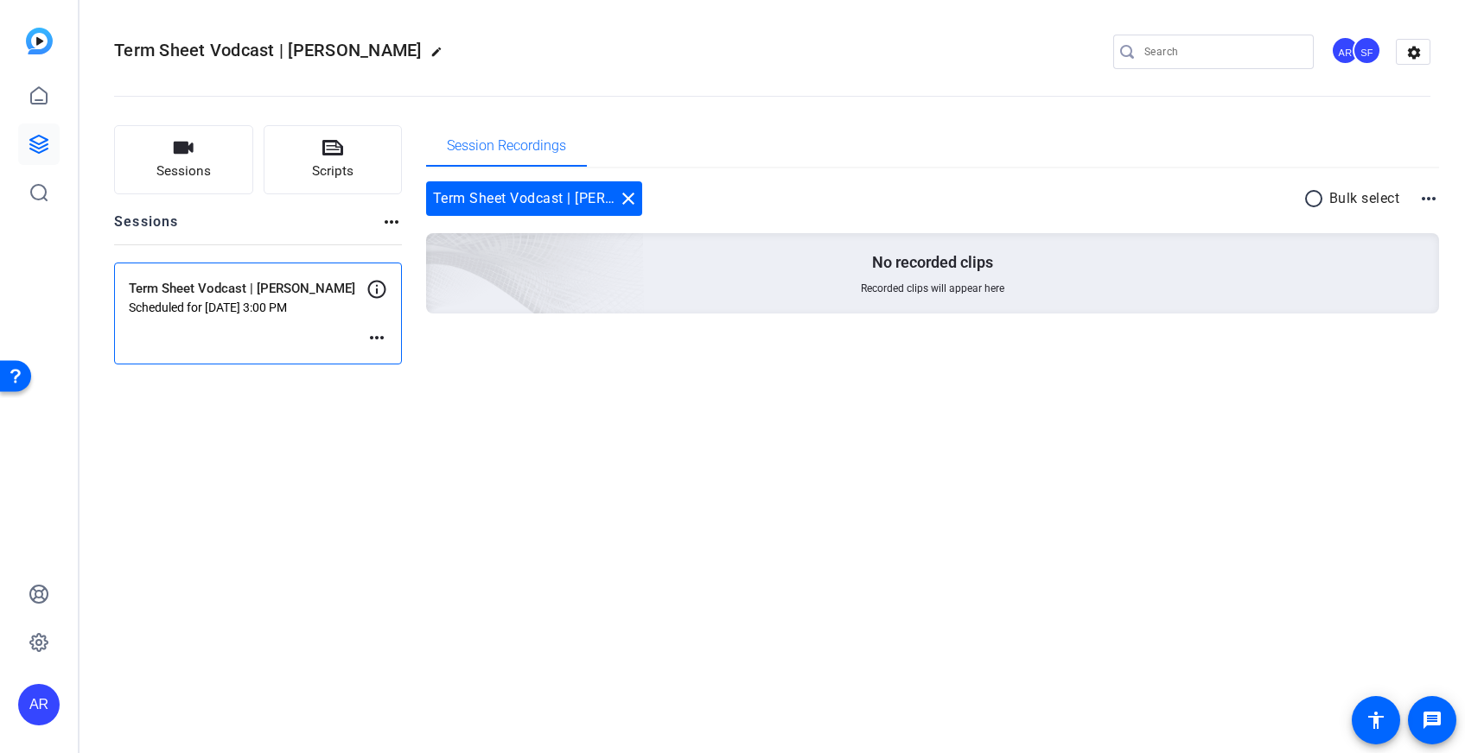
click at [374, 336] on mat-icon "more_horiz" at bounding box center [376, 337] width 21 height 21
click at [491, 338] on div at bounding box center [732, 376] width 1465 height 753
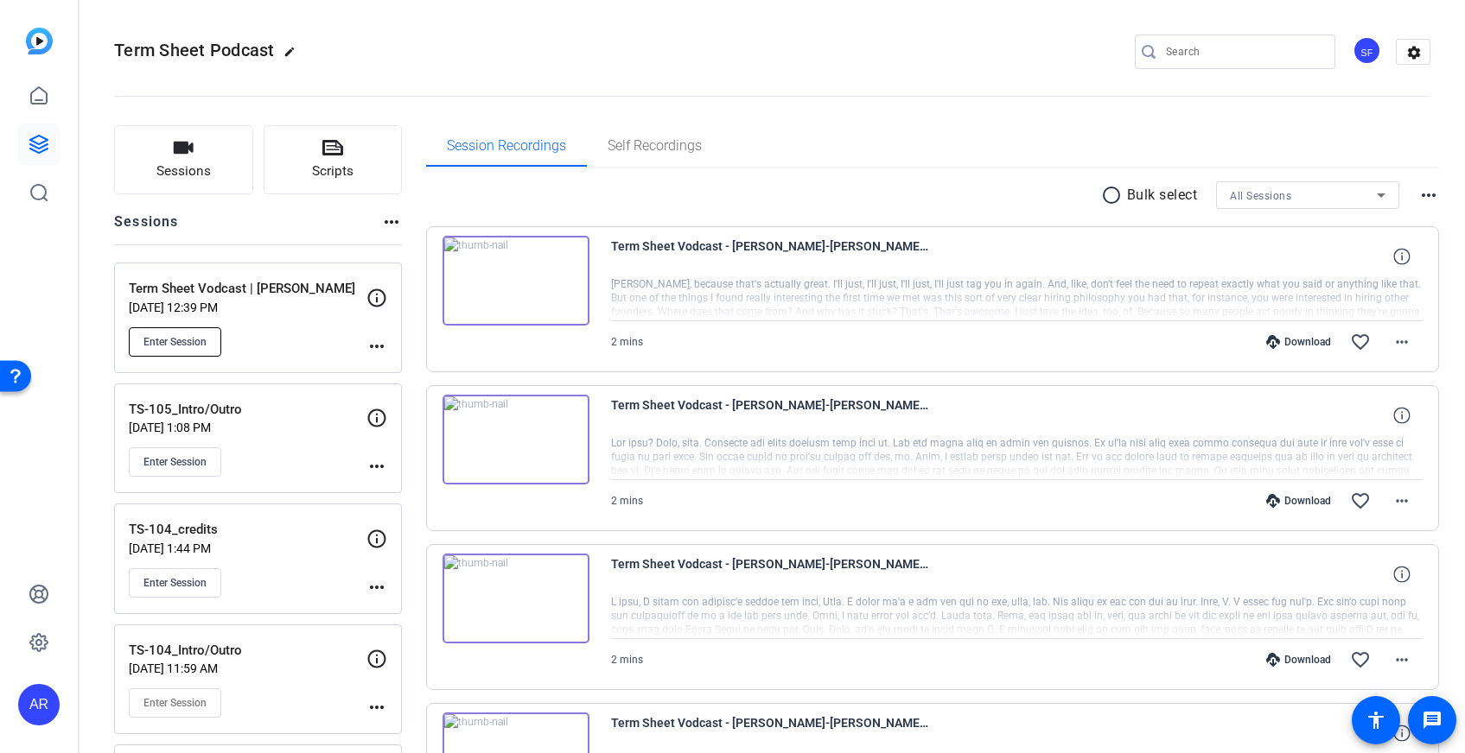
click at [182, 338] on span "Enter Session" at bounding box center [174, 342] width 63 height 14
